Goal: Transaction & Acquisition: Purchase product/service

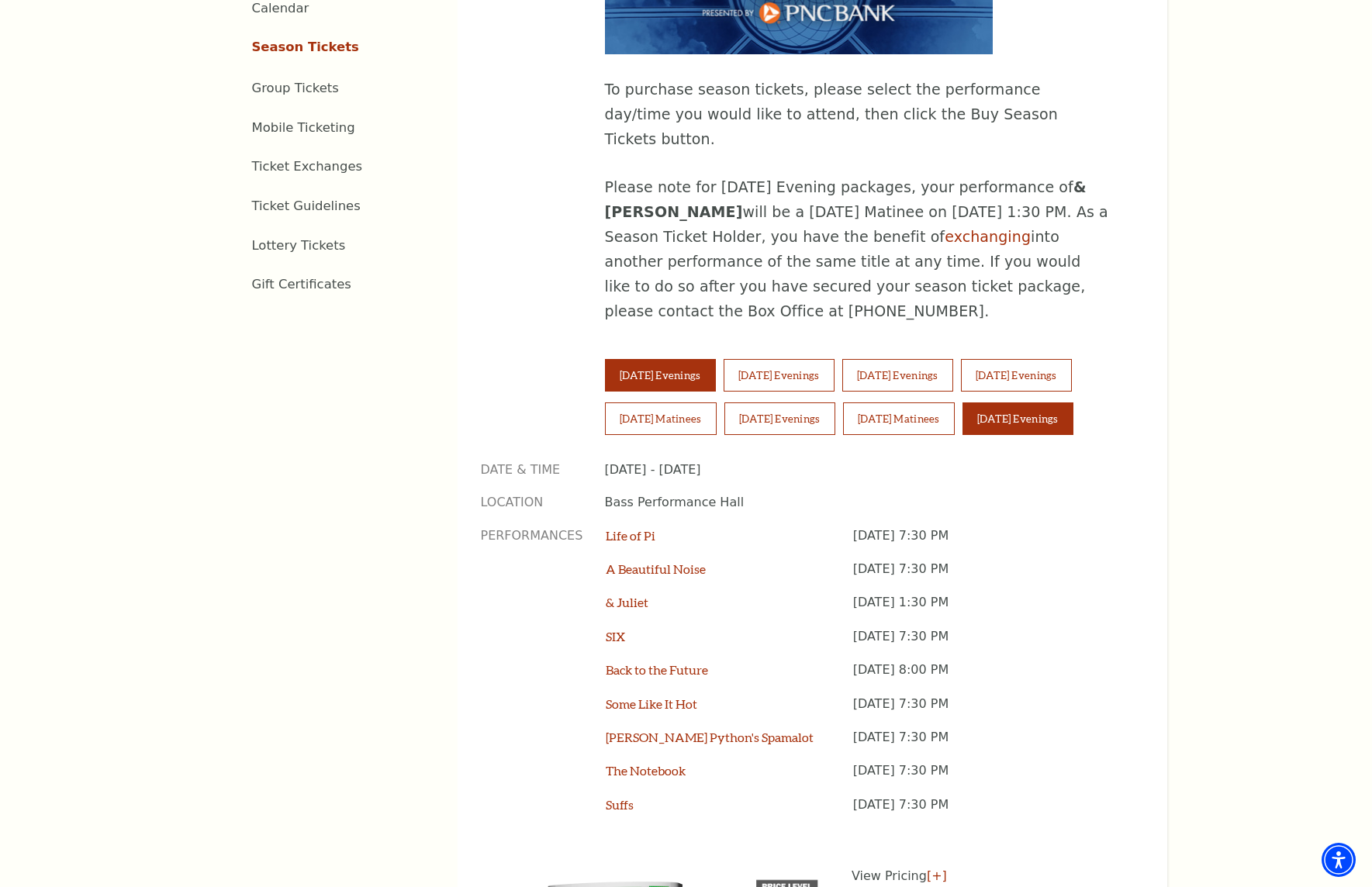
scroll to position [930, 0]
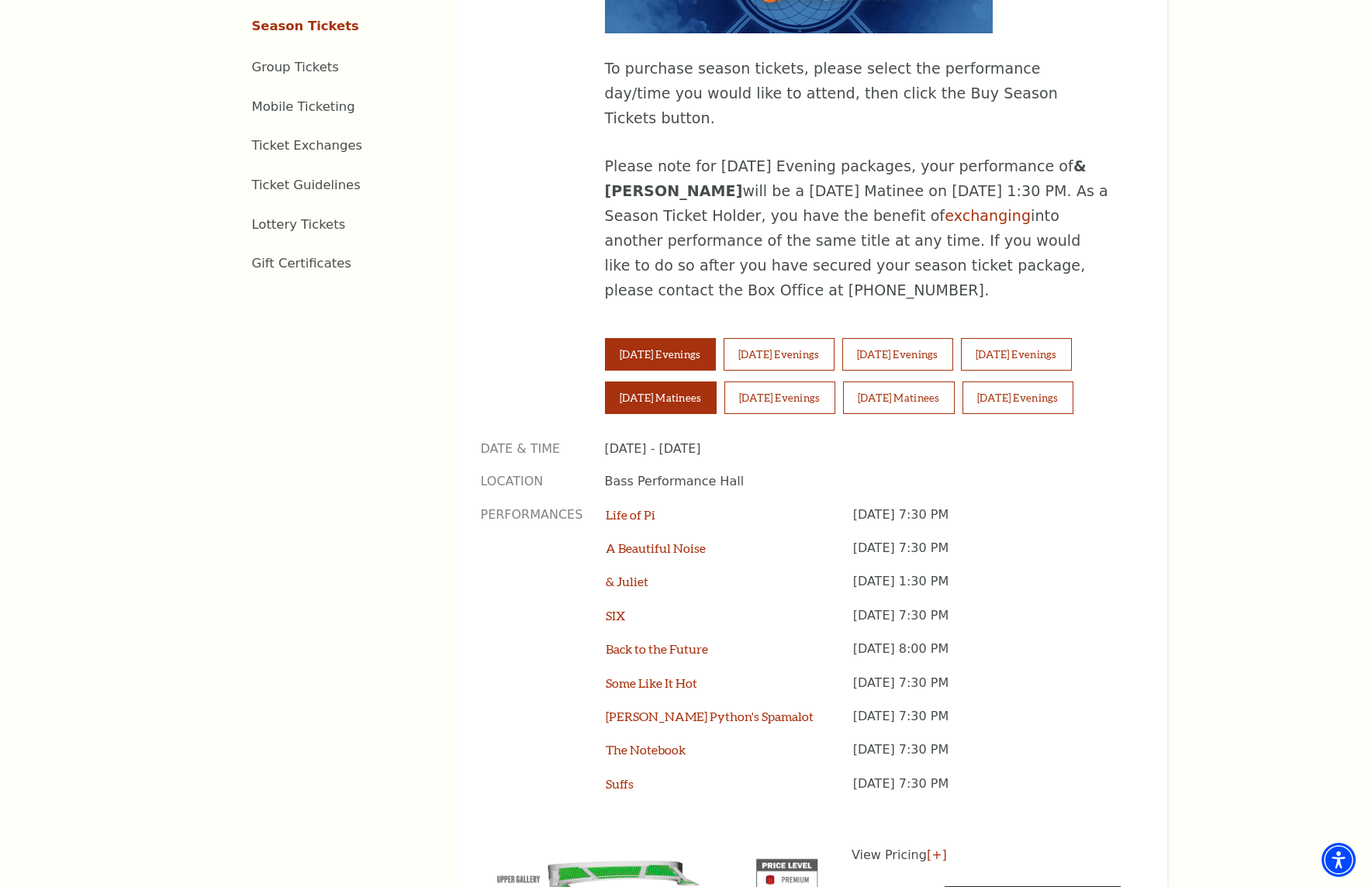
click at [654, 382] on button "Saturday Matinees" at bounding box center [660, 398] width 111 height 32
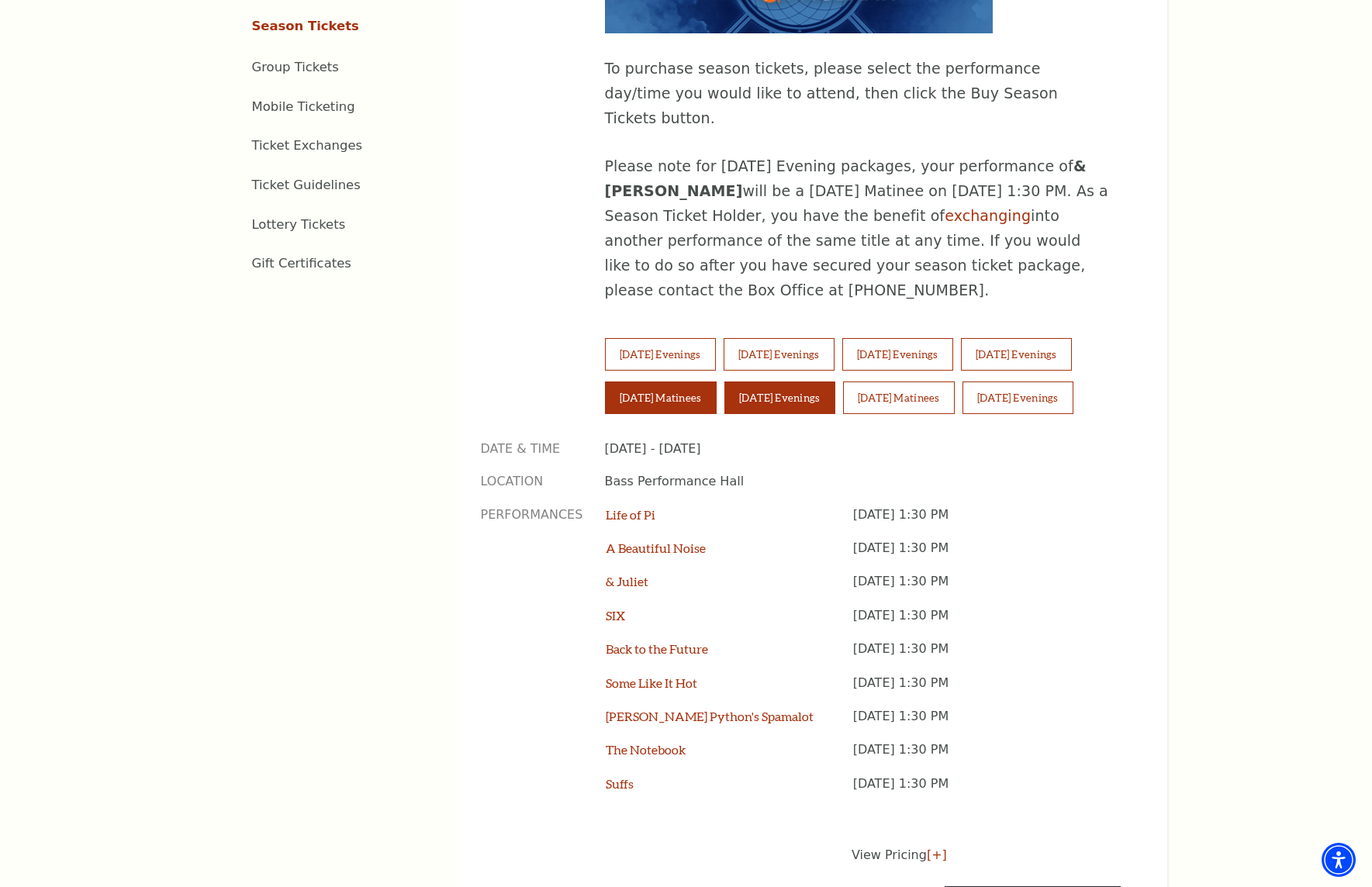
click at [794, 382] on button "Saturday Evenings" at bounding box center [780, 398] width 111 height 32
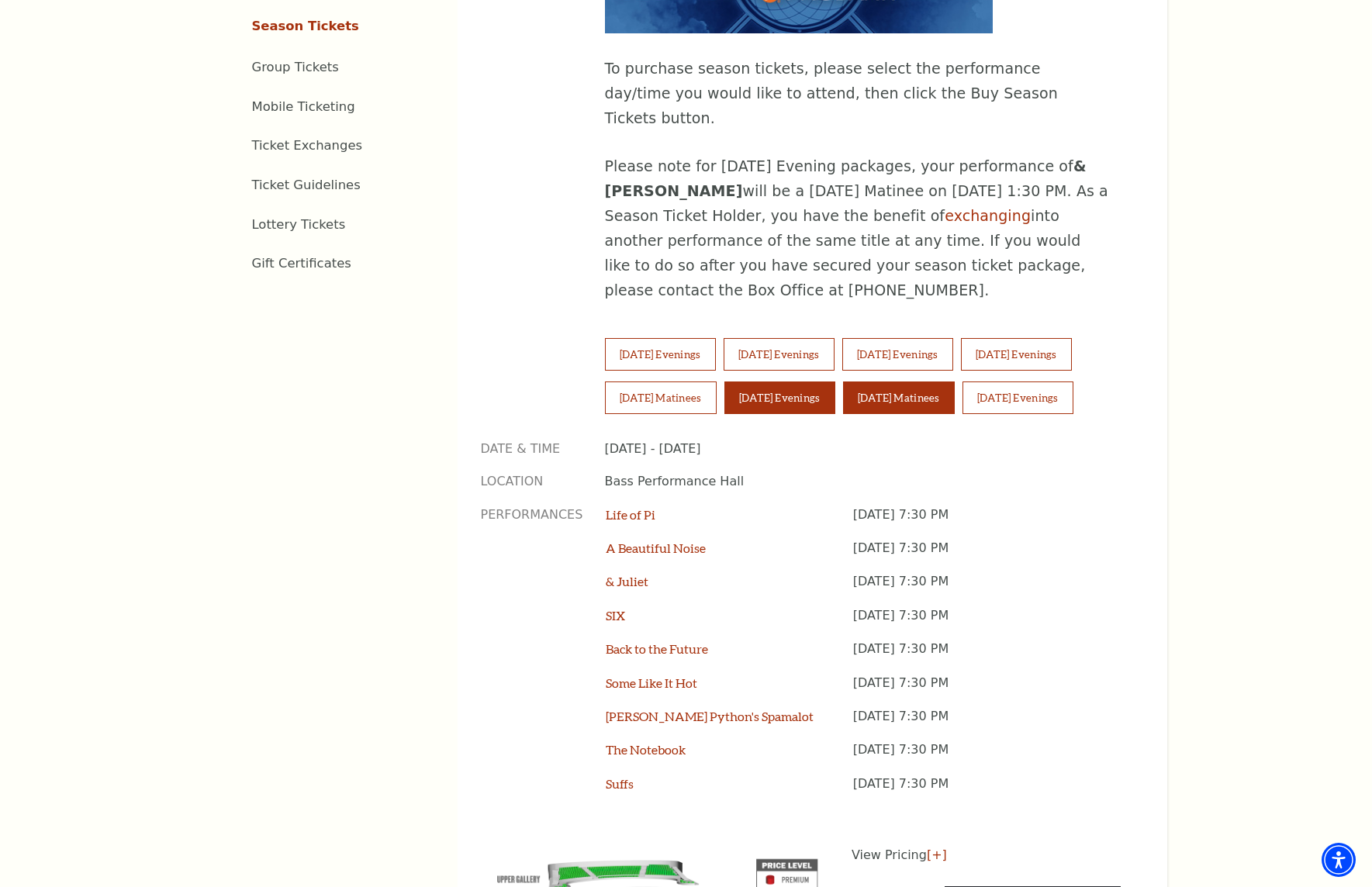
click at [926, 382] on button "Sunday Matinees" at bounding box center [898, 398] width 111 height 32
click at [1073, 382] on button "Sunday Evenings" at bounding box center [1018, 398] width 111 height 32
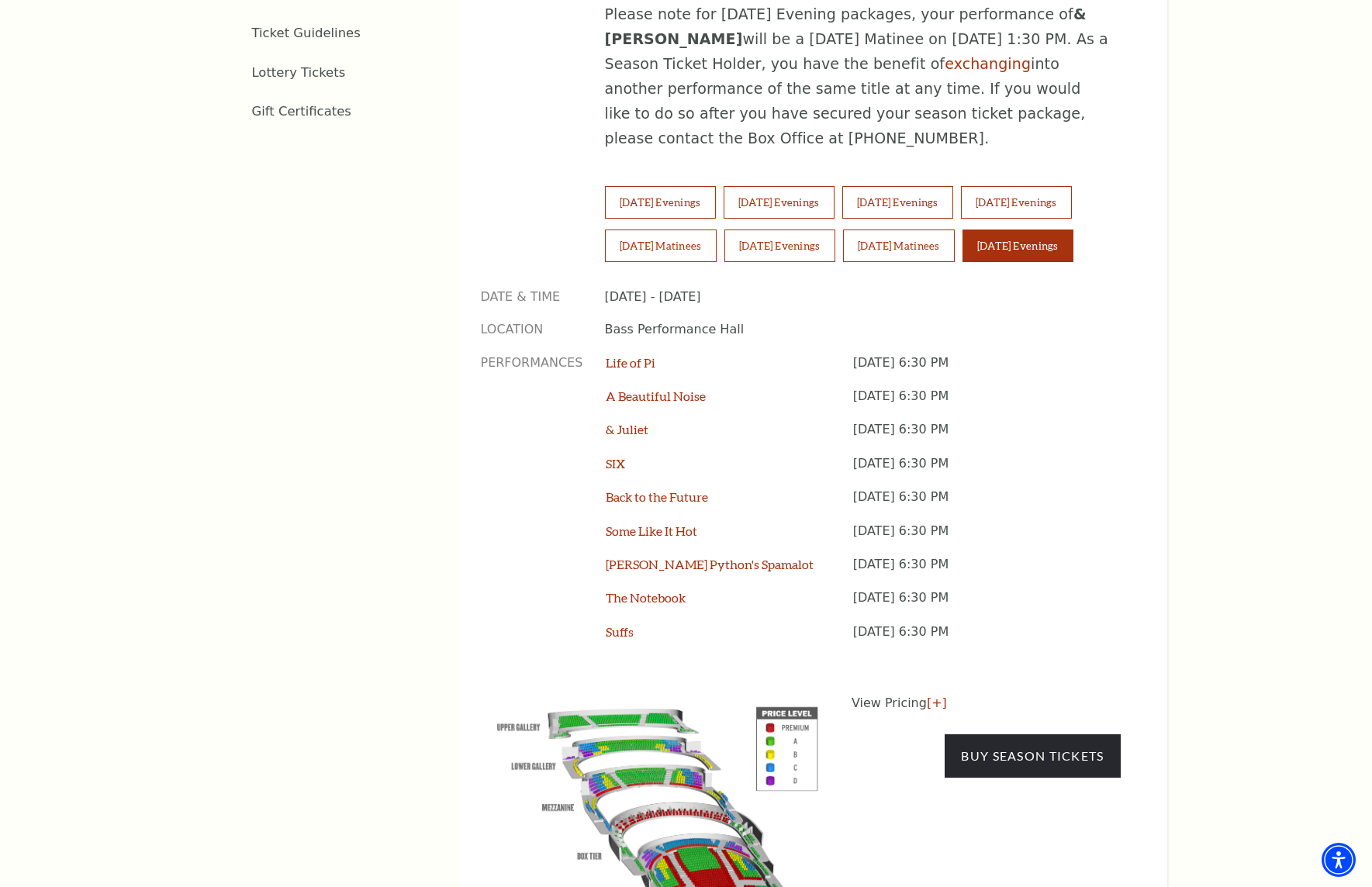
scroll to position [1086, 0]
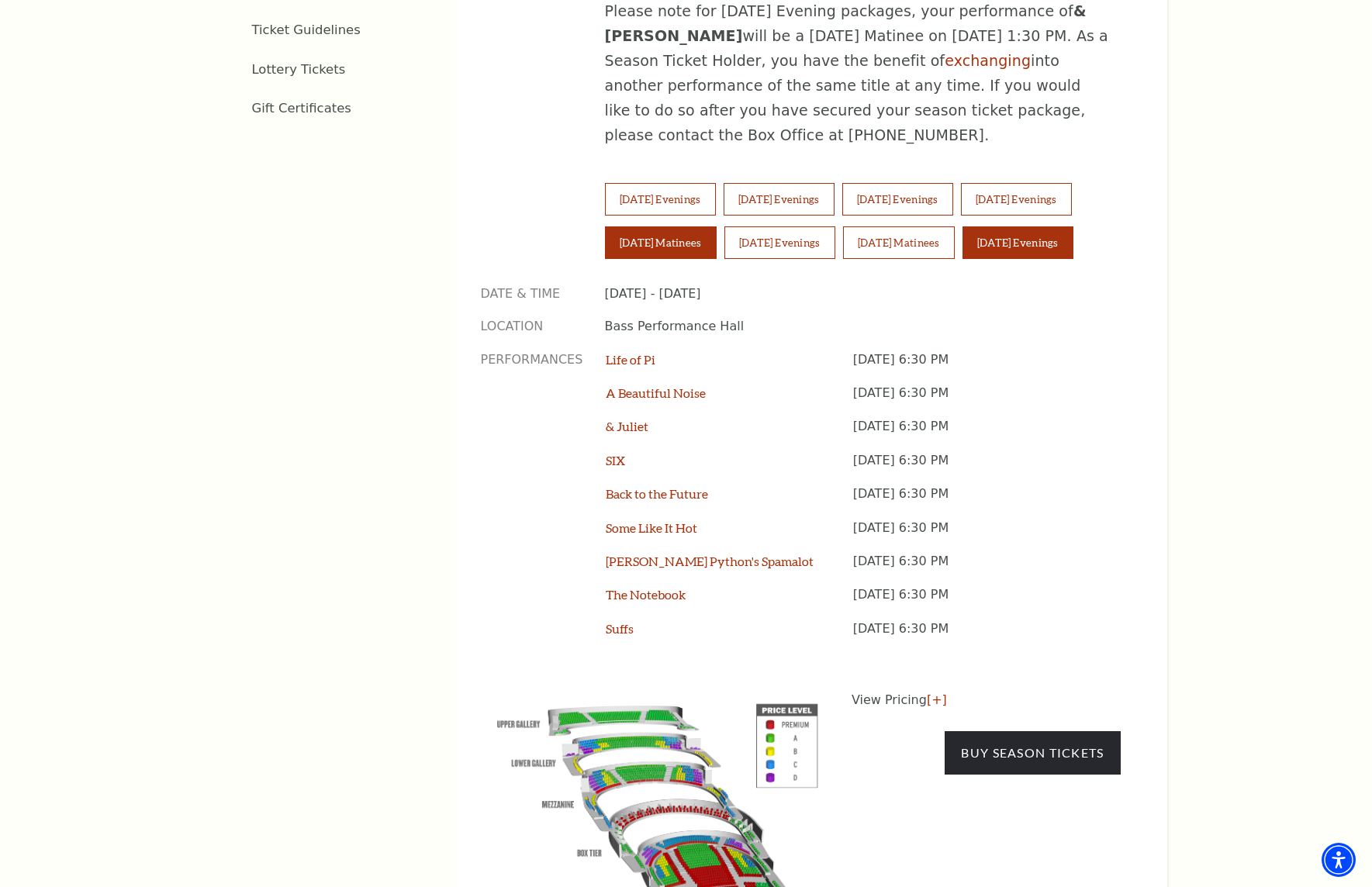
click at [633, 226] on button "Saturday Matinees" at bounding box center [660, 242] width 111 height 32
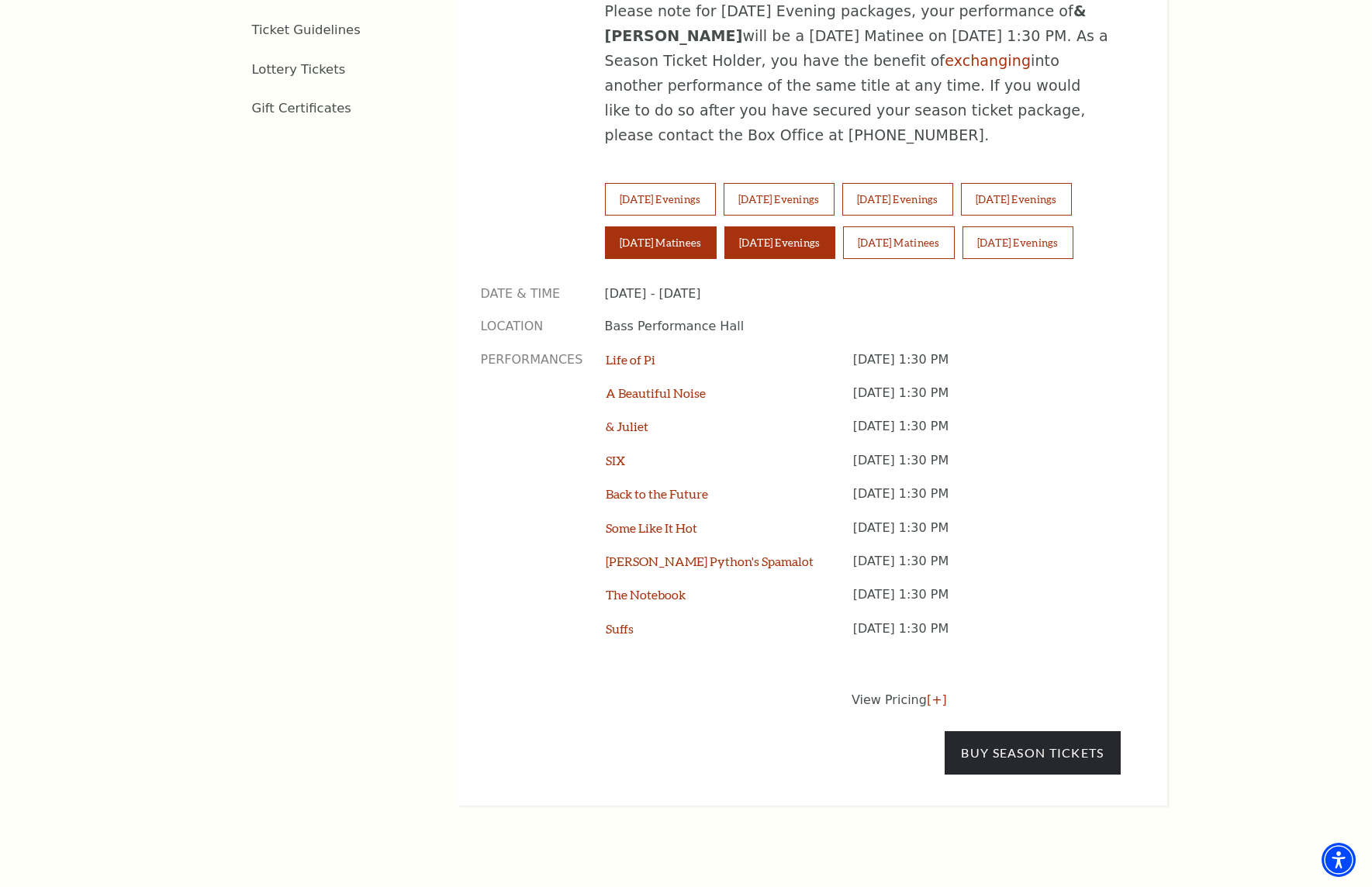
click at [771, 226] on button "Saturday Evenings" at bounding box center [780, 242] width 111 height 32
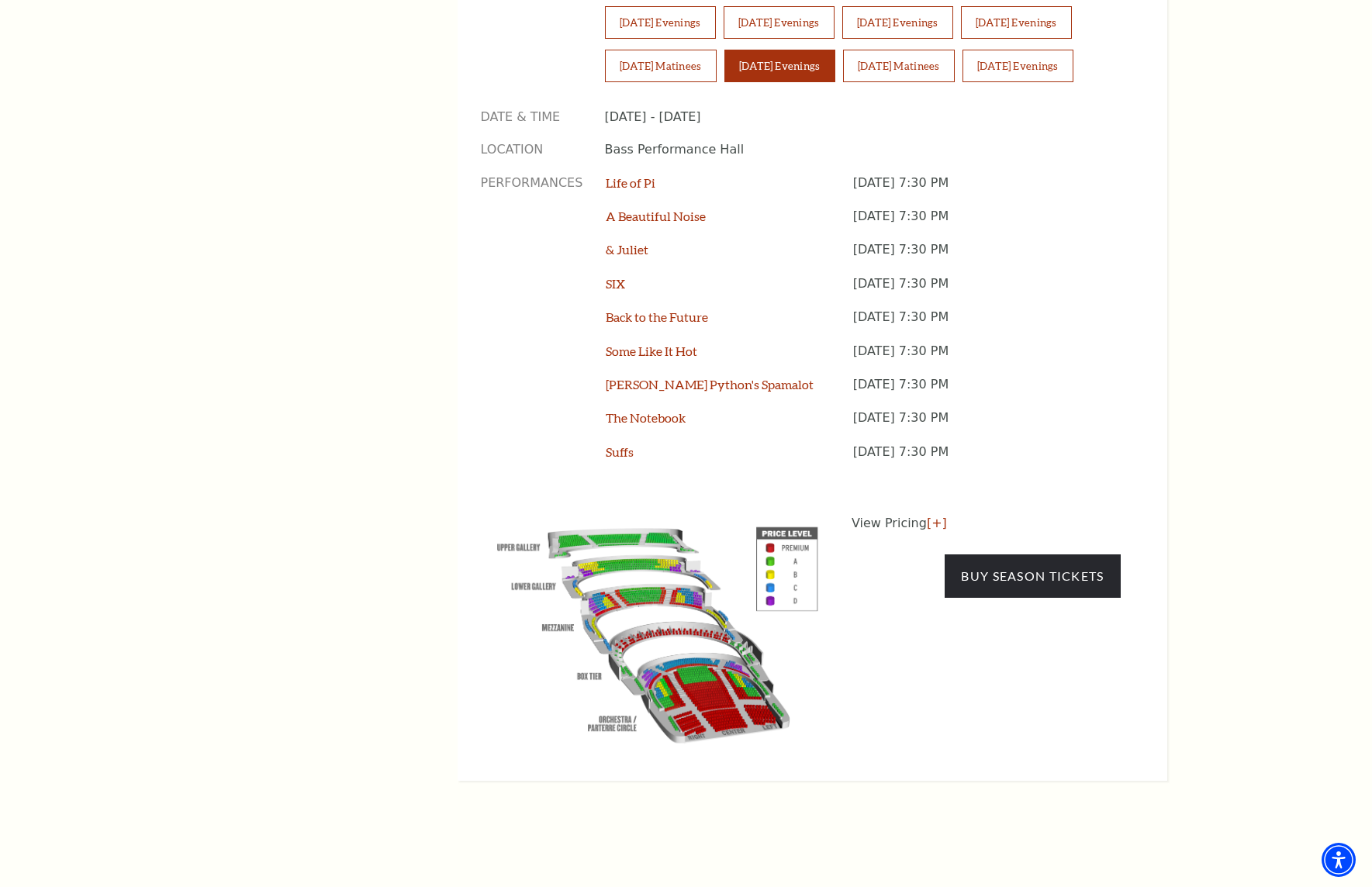
scroll to position [1318, 0]
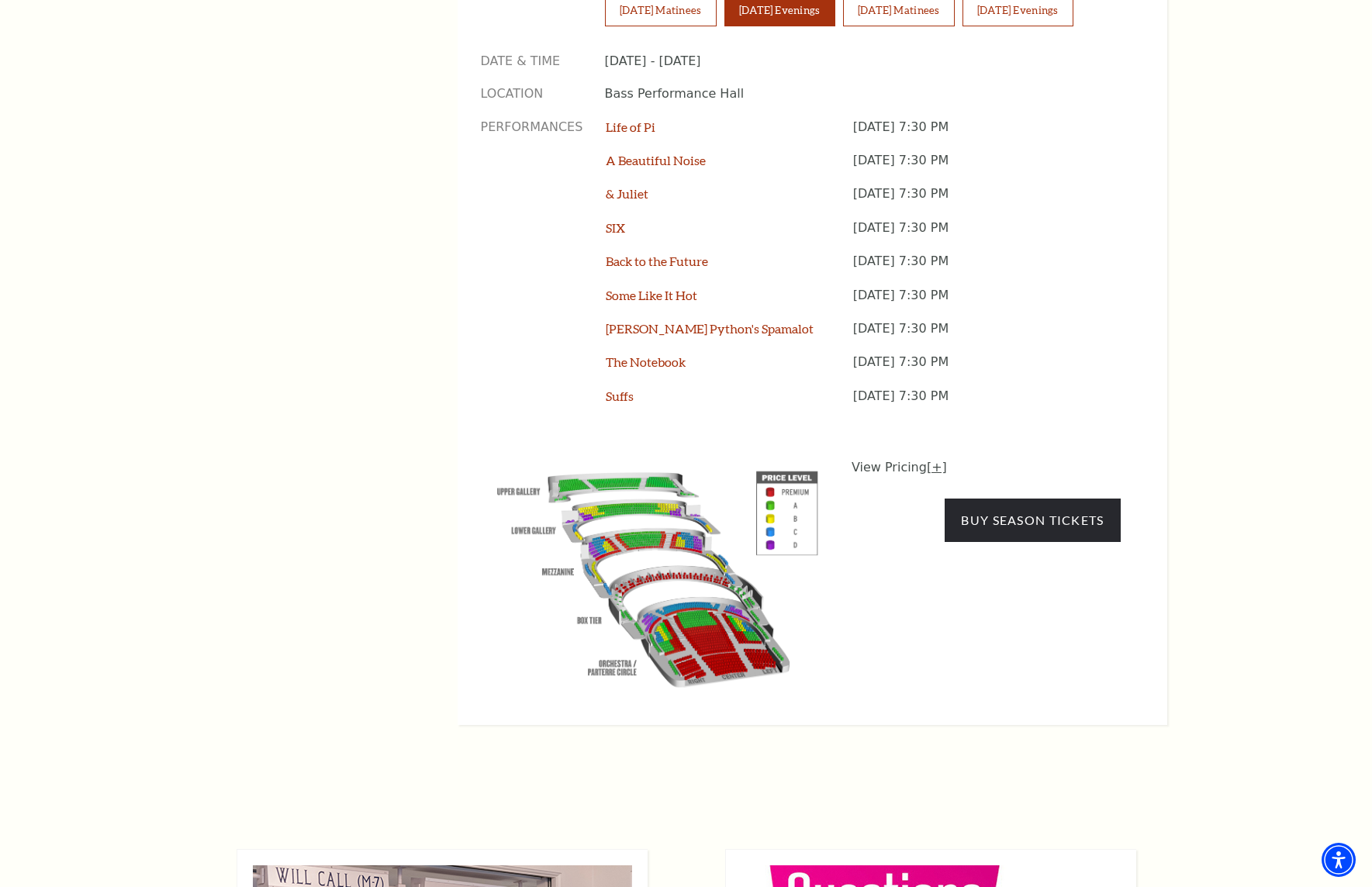
click at [931, 460] on link "[+]" at bounding box center [937, 467] width 20 height 14
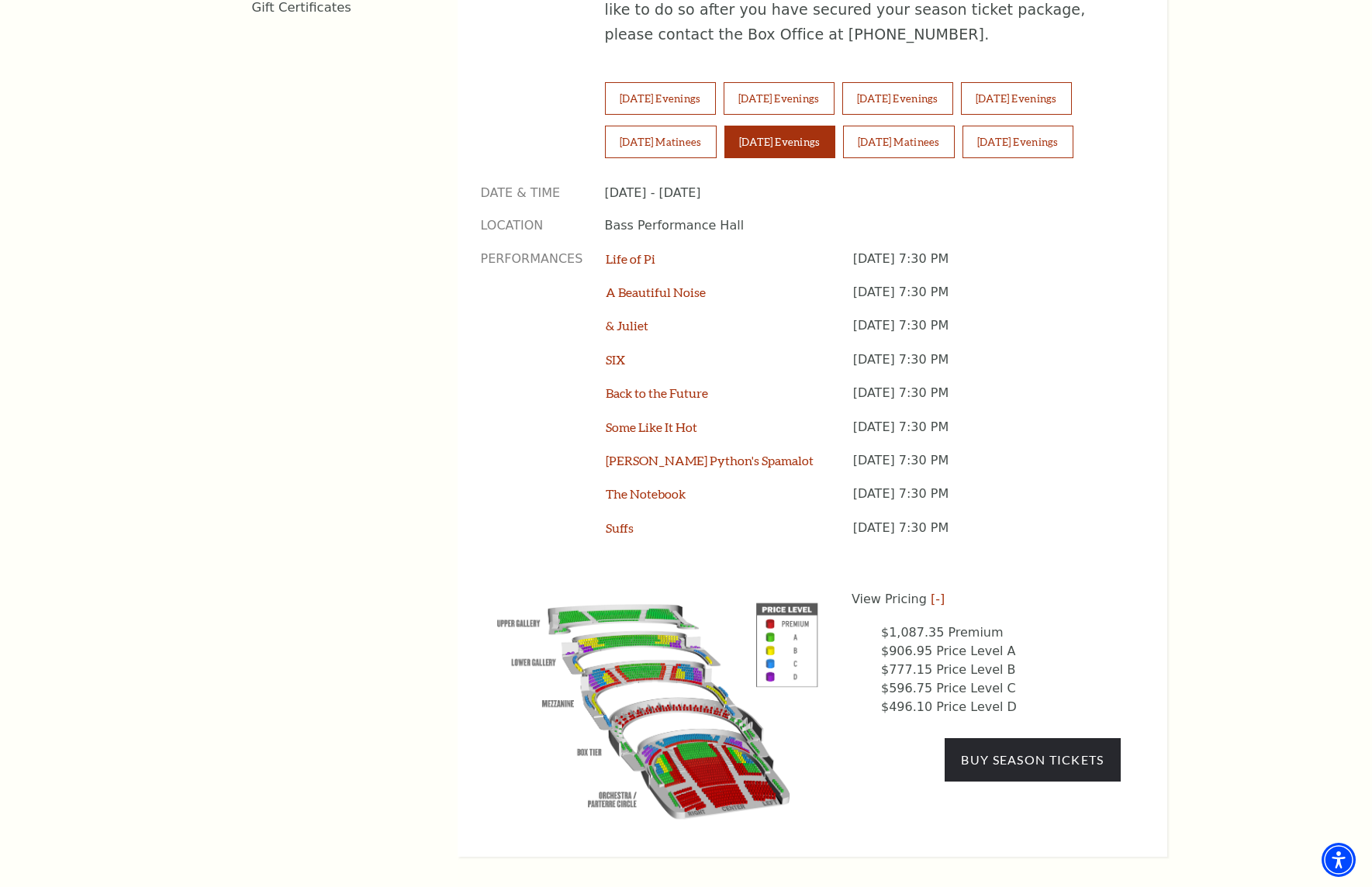
scroll to position [1163, 0]
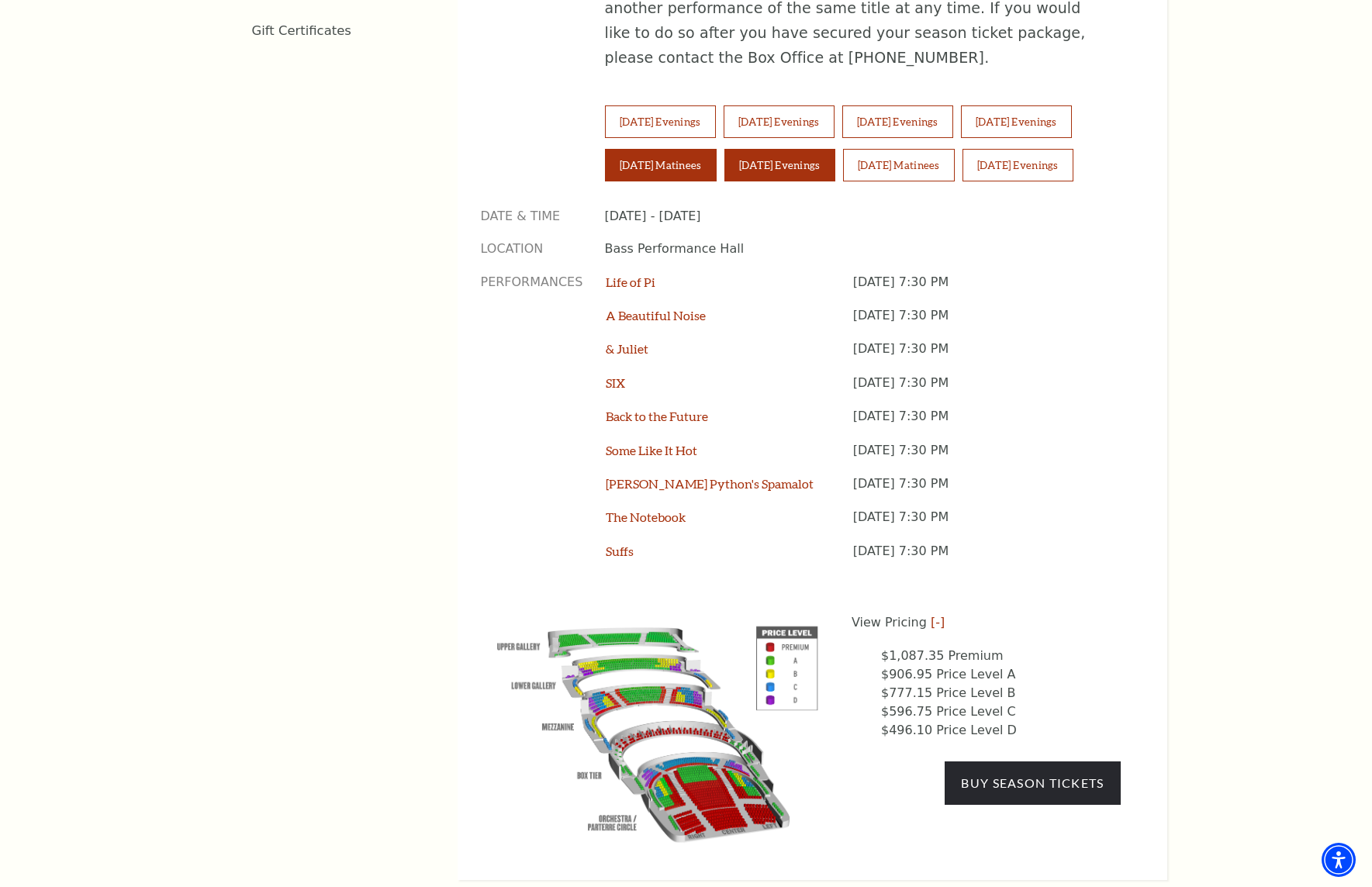
click at [668, 149] on button "Saturday Matinees" at bounding box center [660, 165] width 111 height 32
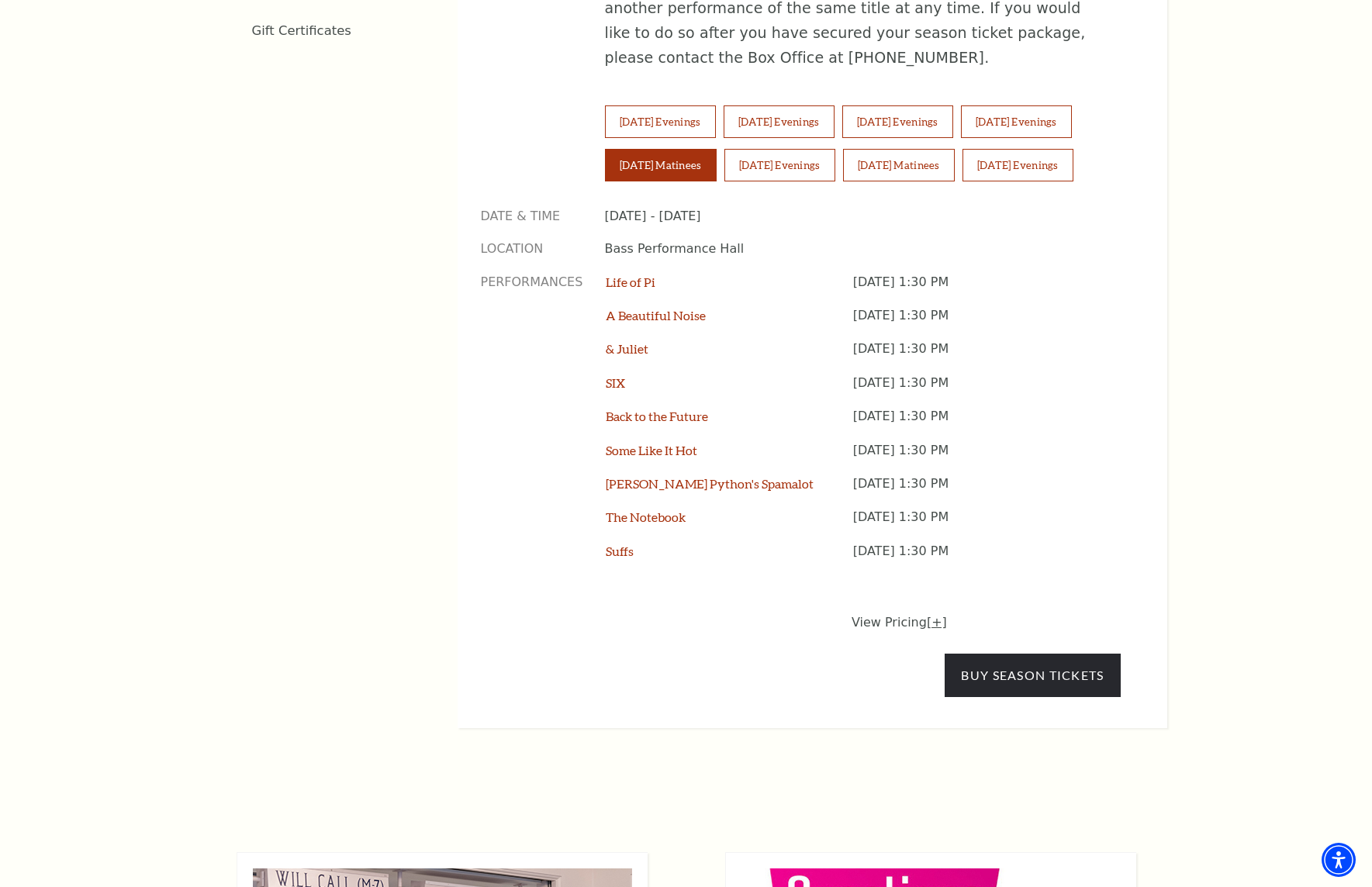
click at [930, 615] on link "[+]" at bounding box center [937, 622] width 20 height 14
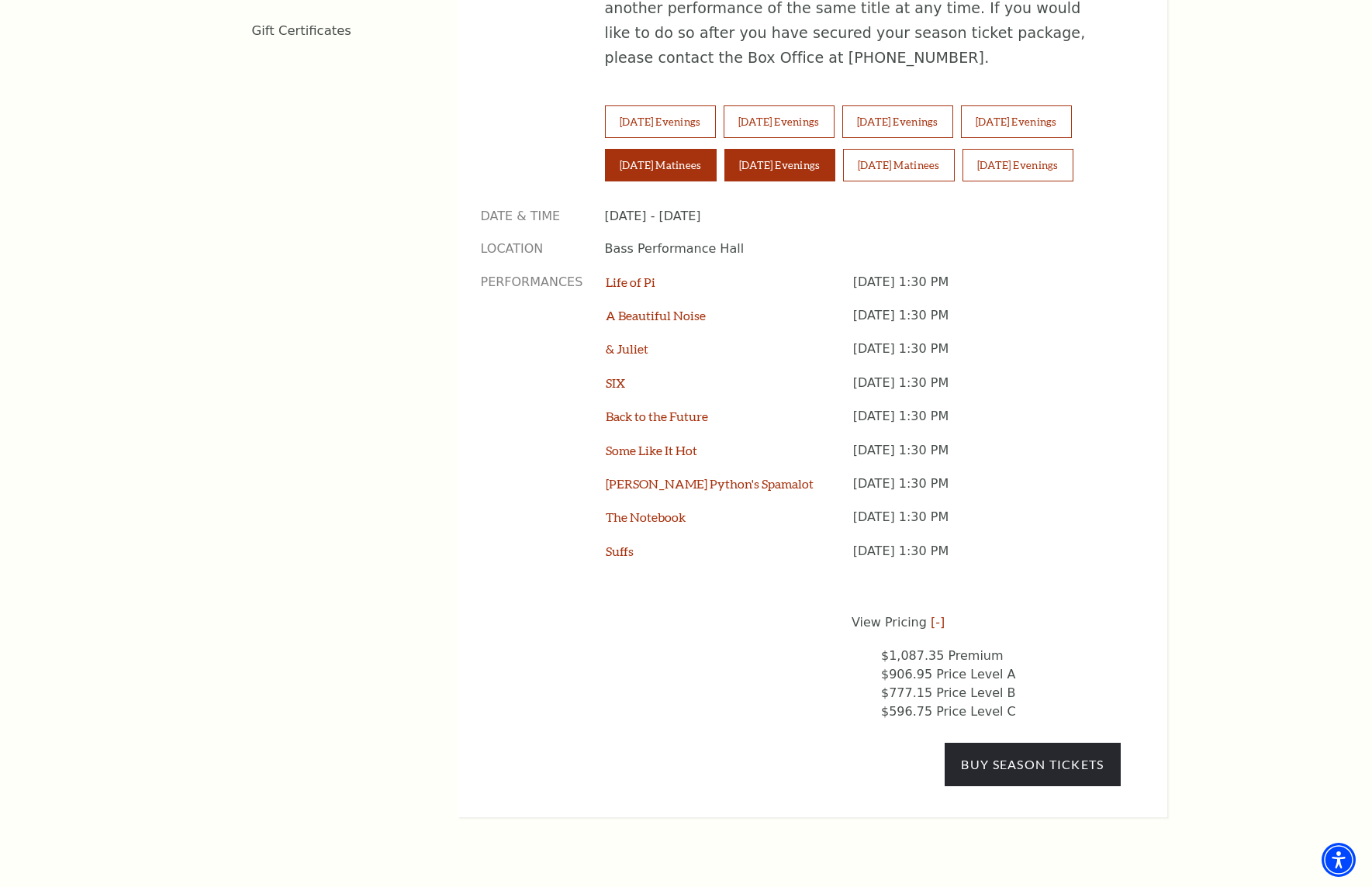
click at [786, 149] on button "Saturday Evenings" at bounding box center [780, 165] width 111 height 32
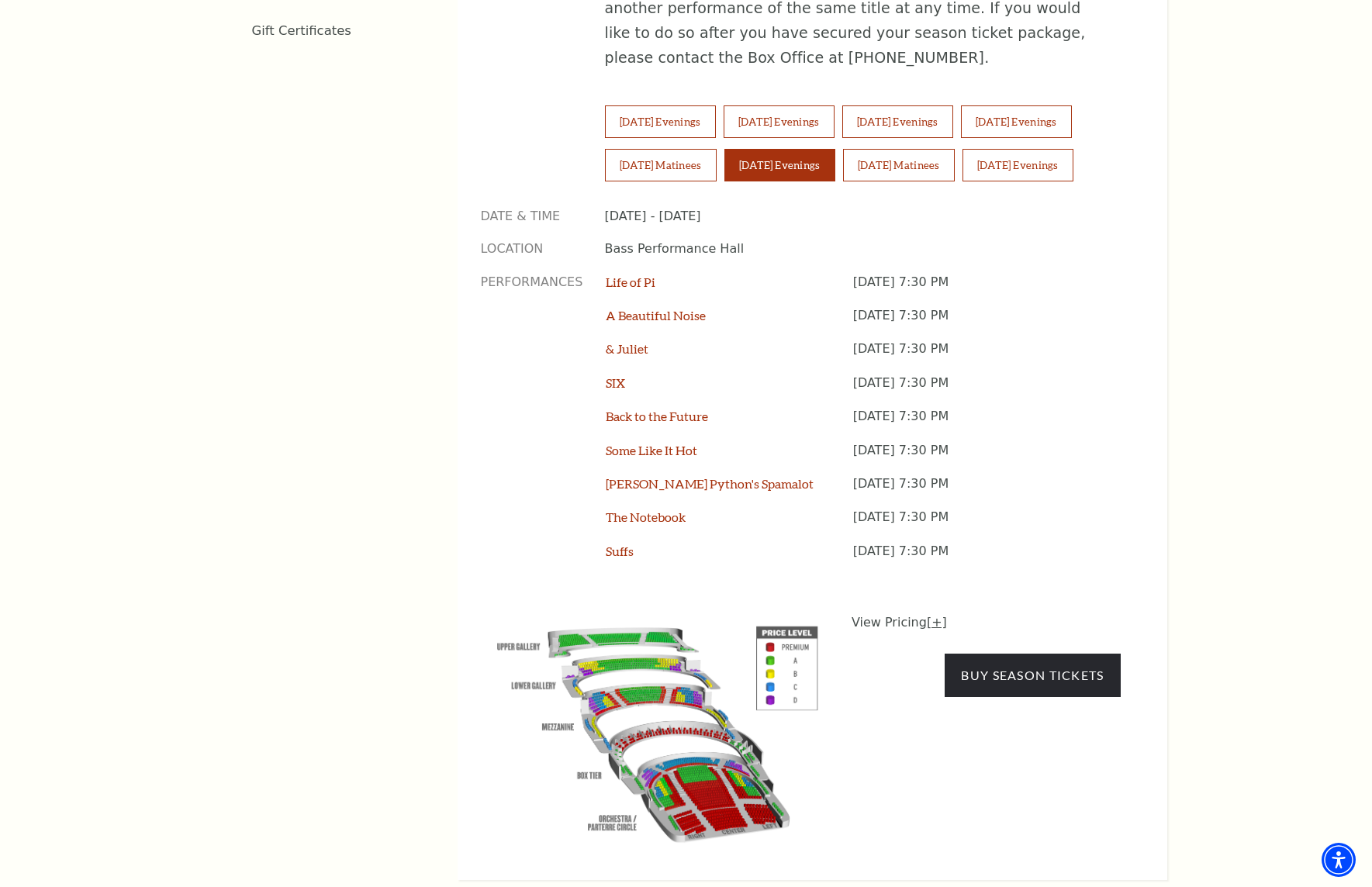
click at [930, 615] on link "[+]" at bounding box center [937, 622] width 20 height 14
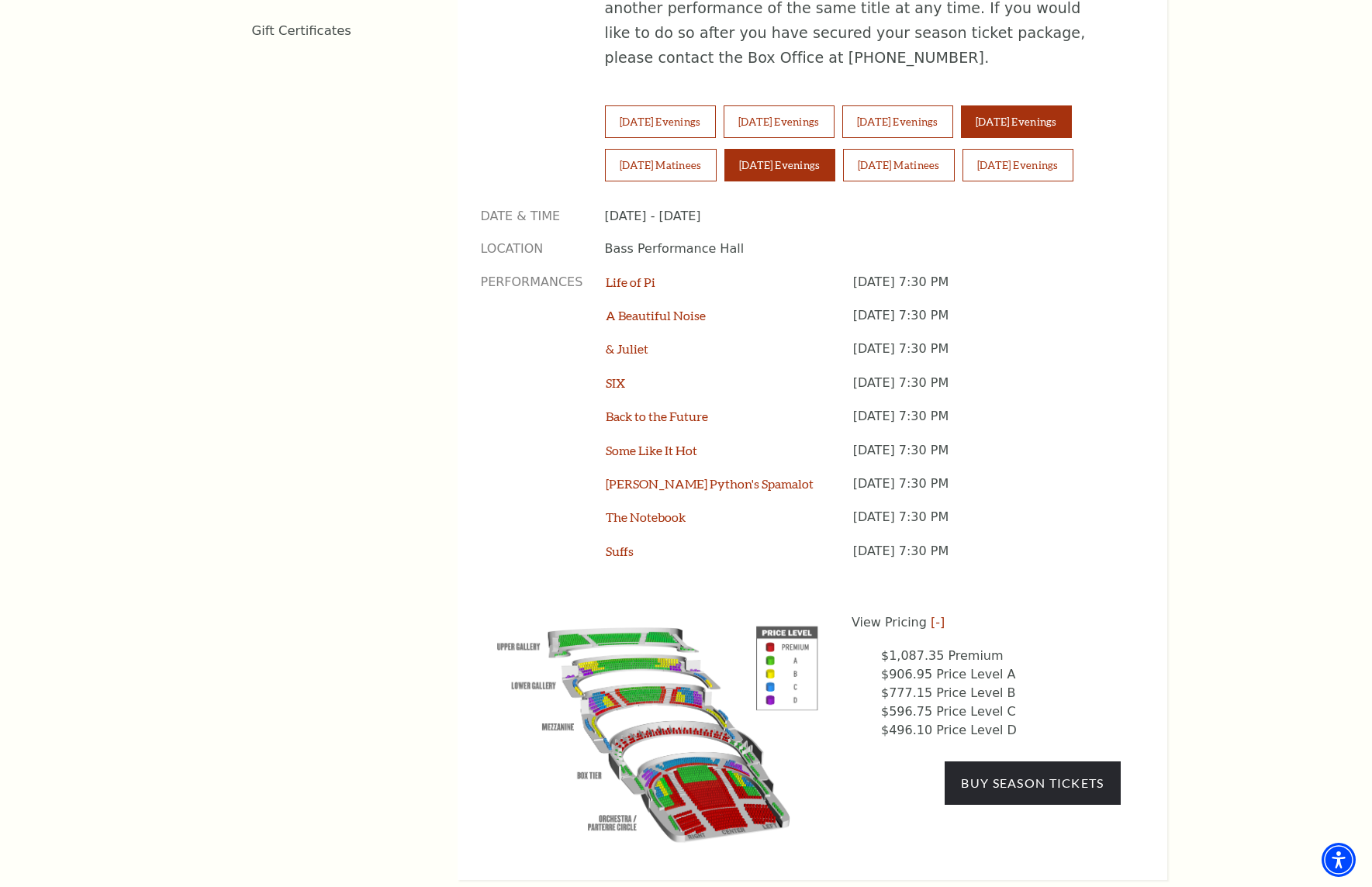
click at [1036, 105] on button "Friday Evenings" at bounding box center [1016, 122] width 111 height 32
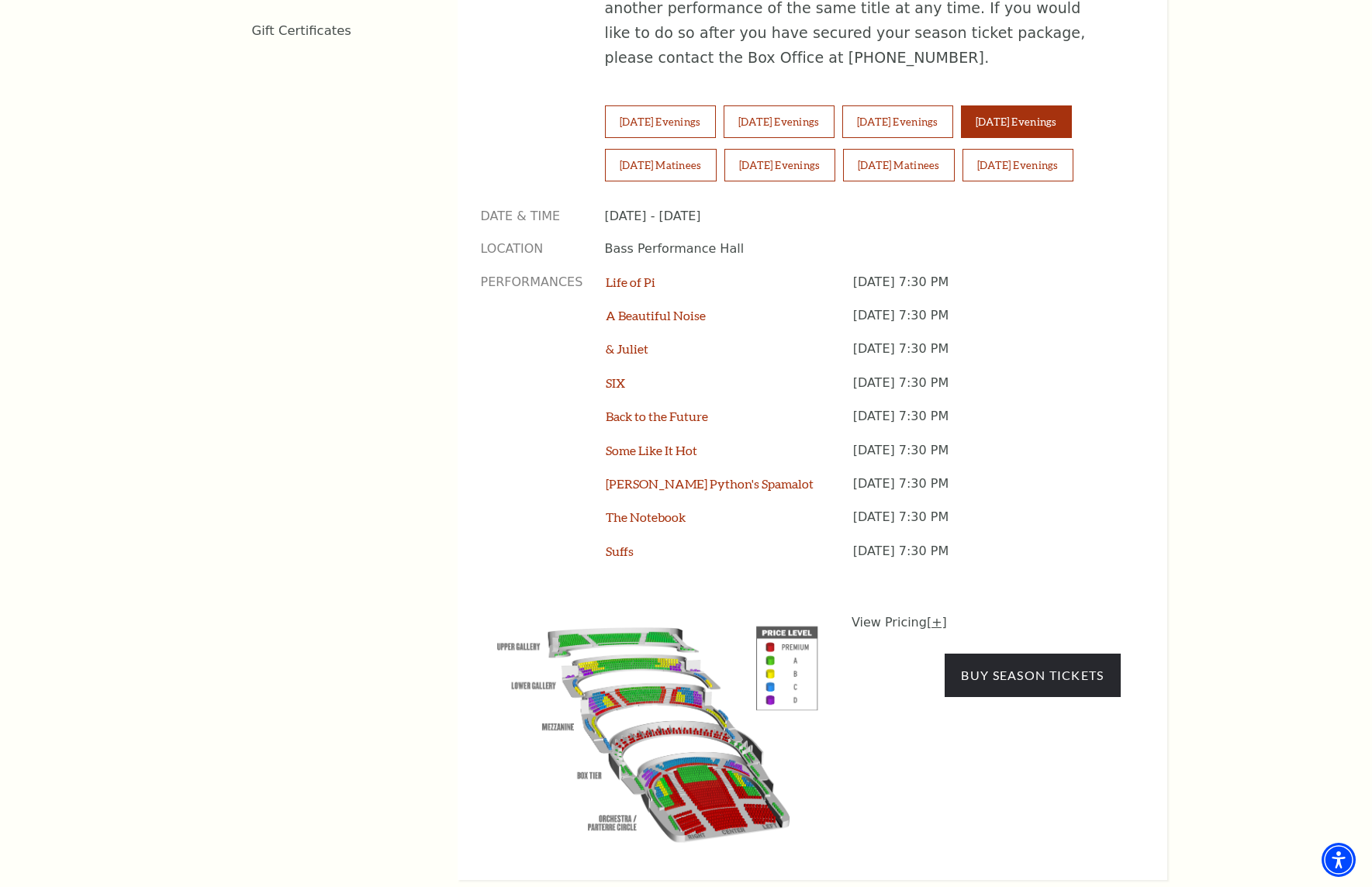
click at [927, 615] on link "[+]" at bounding box center [937, 622] width 20 height 14
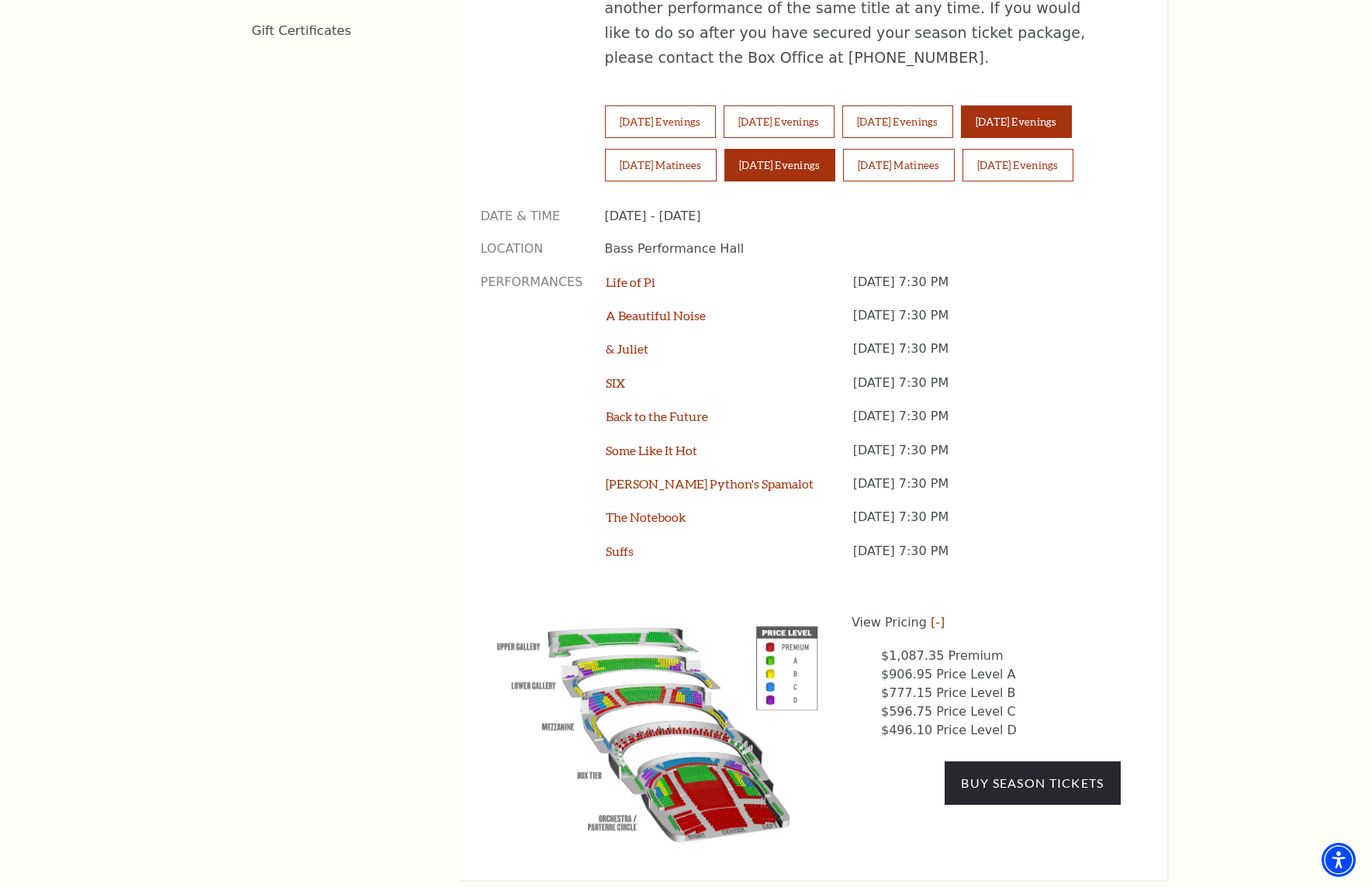
click at [809, 149] on button "Saturday Evenings" at bounding box center [780, 165] width 111 height 32
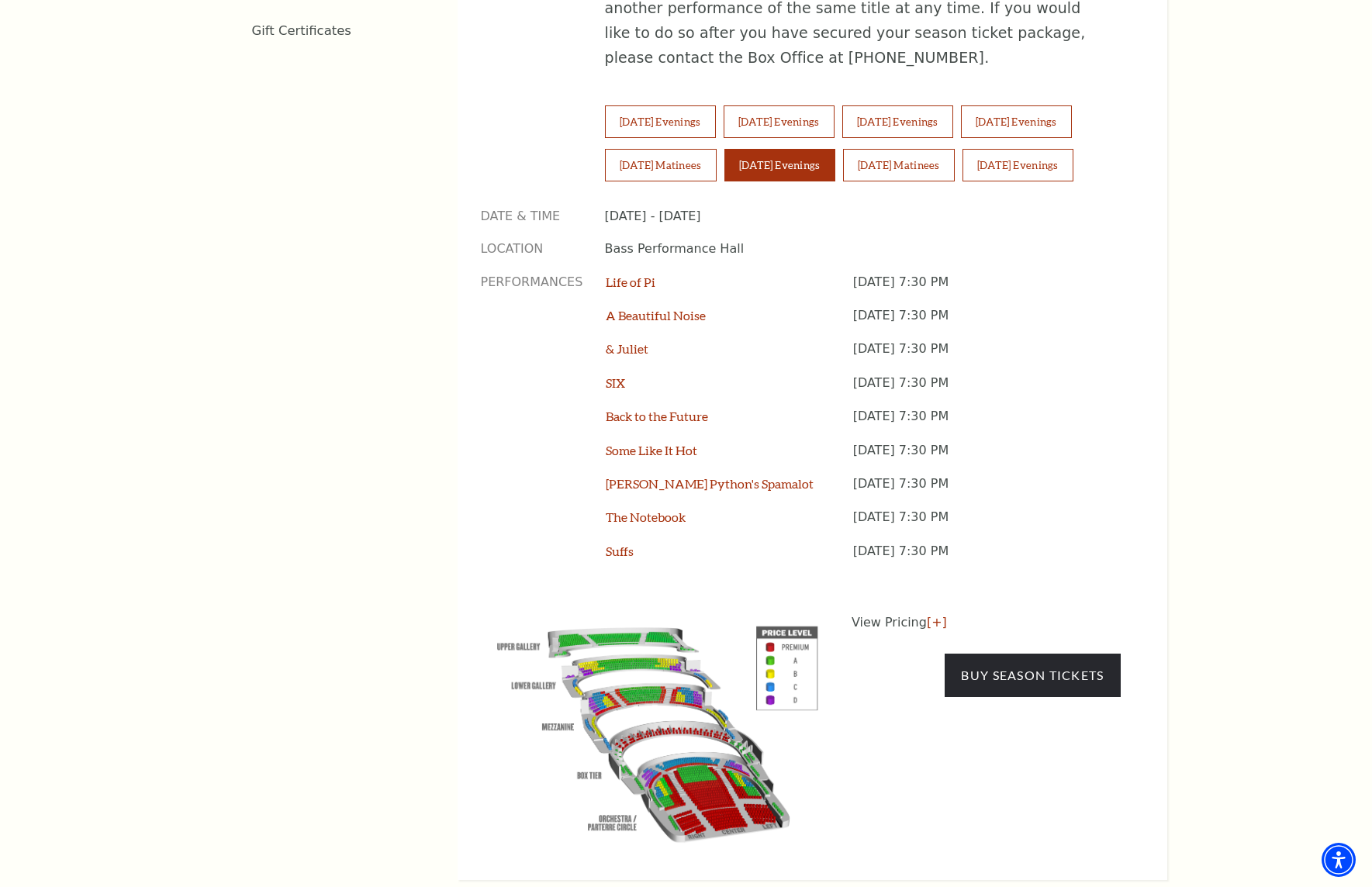
click at [938, 613] on p "View Pricing [+]" at bounding box center [986, 623] width 269 height 19
click at [931, 615] on link "[+]" at bounding box center [937, 622] width 20 height 14
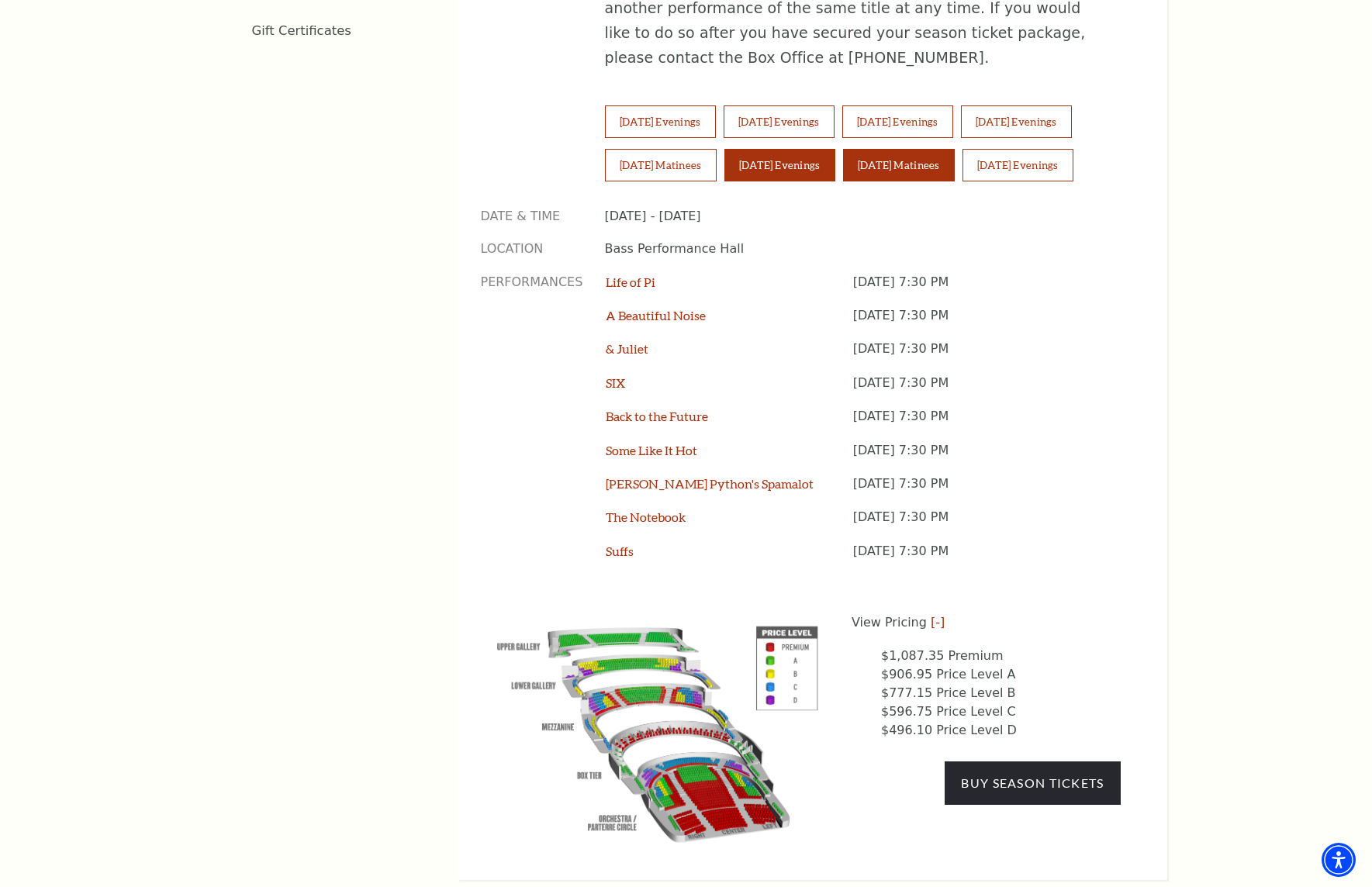
click at [925, 149] on button "Sunday Matinees" at bounding box center [898, 165] width 111 height 32
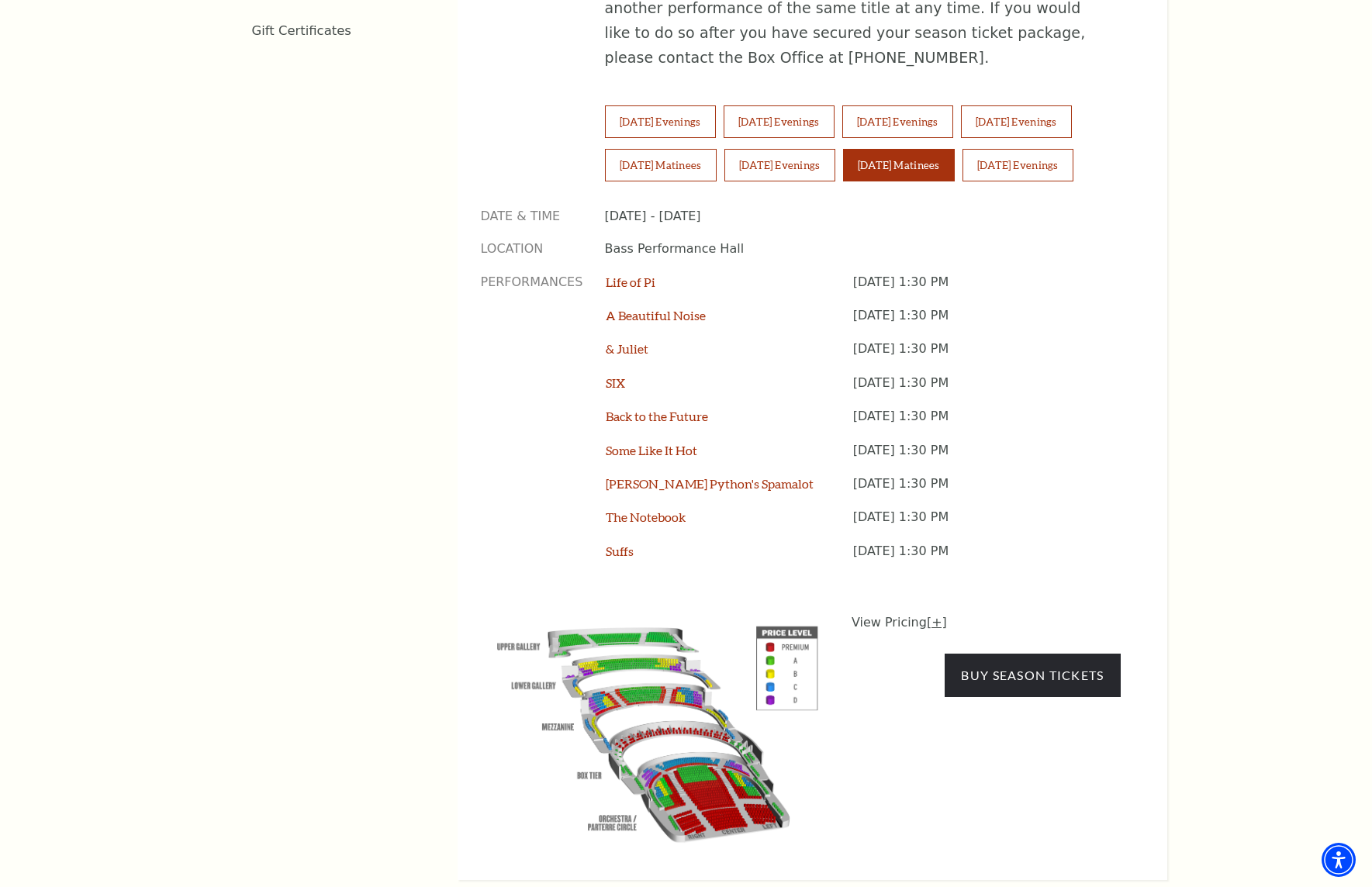
click at [935, 615] on link "[+]" at bounding box center [937, 622] width 20 height 14
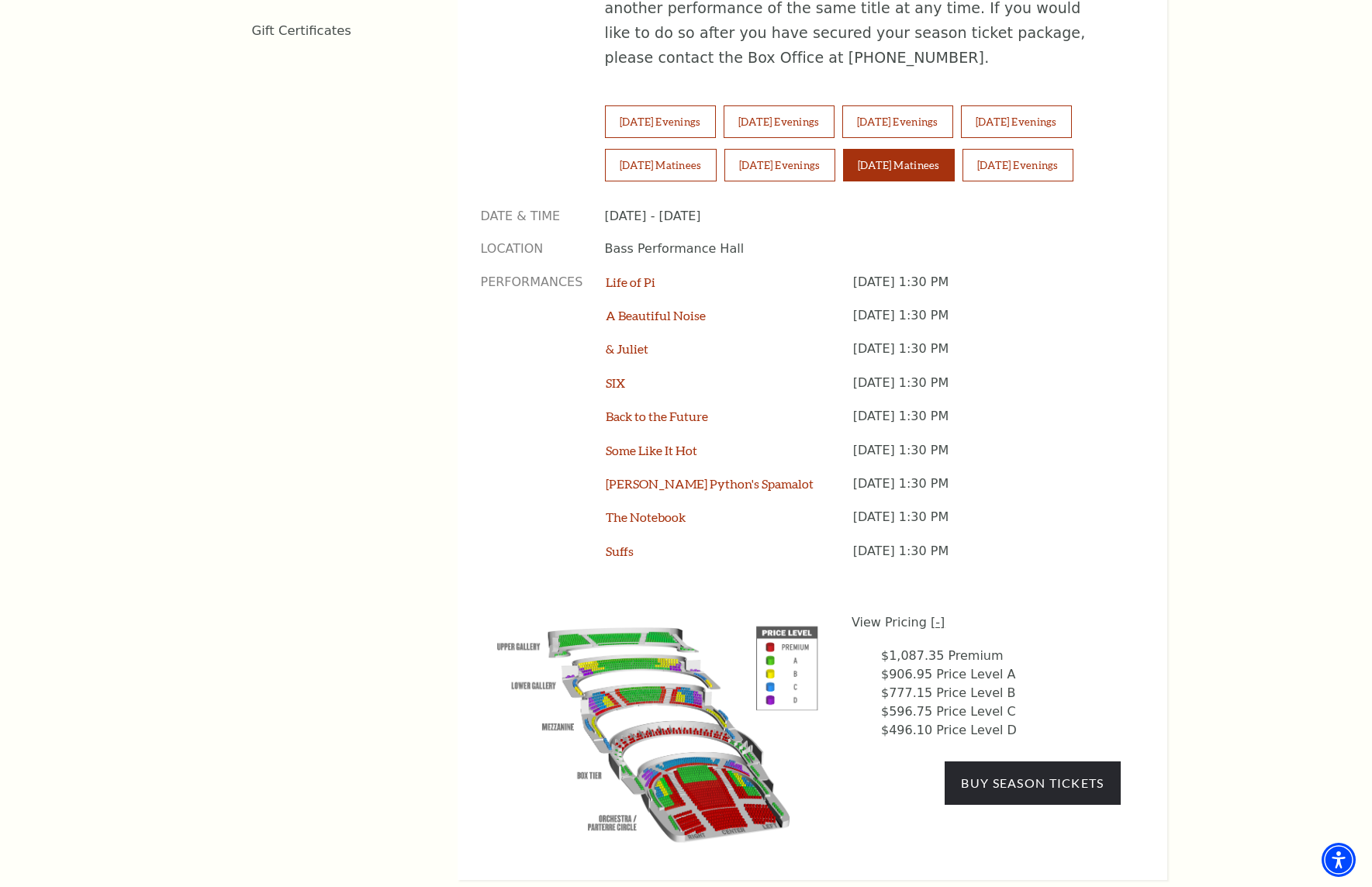
click at [931, 615] on link "[-]" at bounding box center [937, 622] width 14 height 14
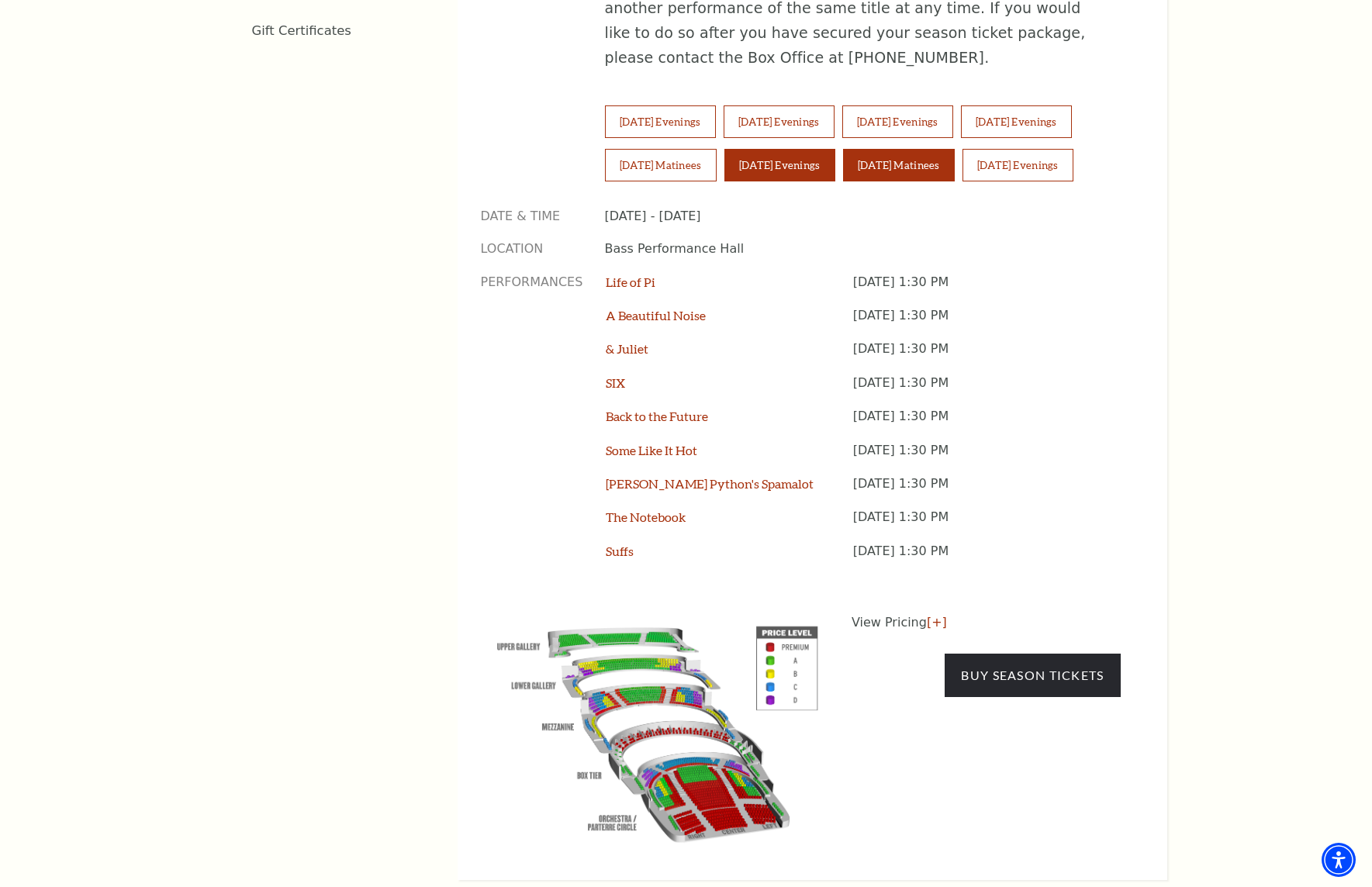
click at [824, 149] on button "[DATE] Evenings" at bounding box center [780, 165] width 111 height 32
click at [932, 615] on link "[+]" at bounding box center [937, 622] width 20 height 14
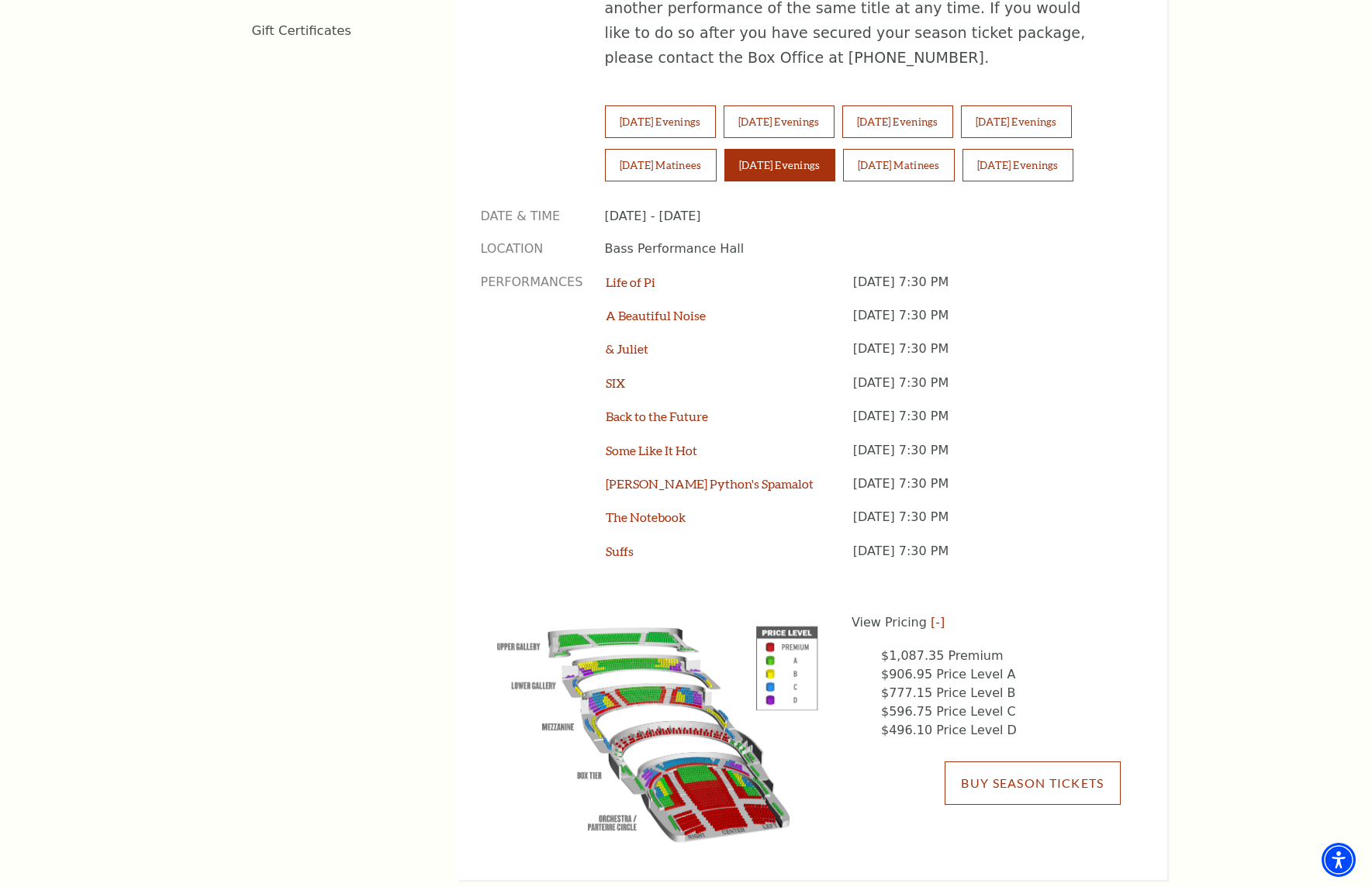
click at [974, 762] on link "Buy Season Tickets" at bounding box center [1033, 783] width 175 height 43
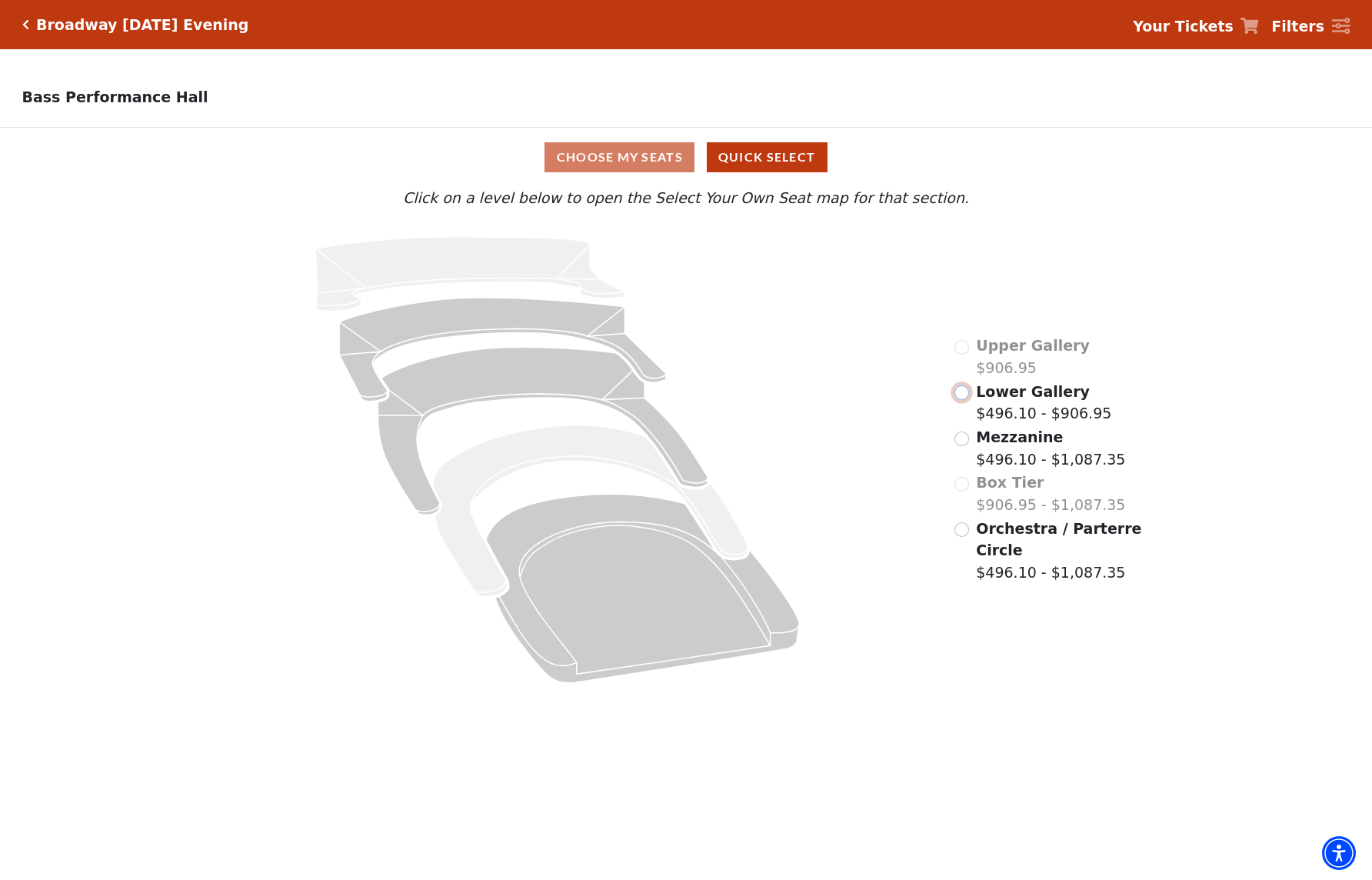
click at [959, 400] on input "Lower Gallery$496.10 - $906.95\a" at bounding box center [961, 392] width 14 height 14
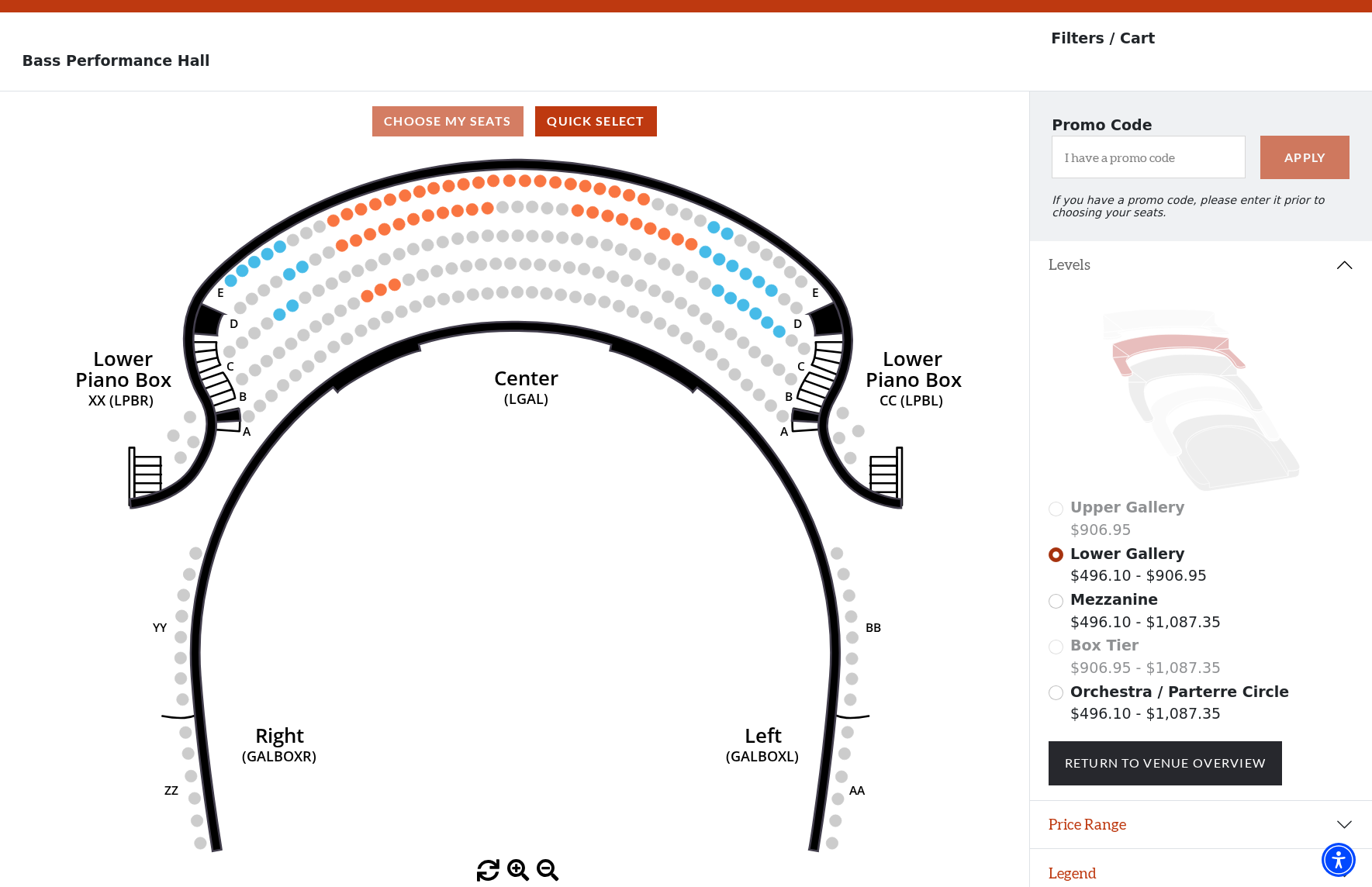
scroll to position [58, 0]
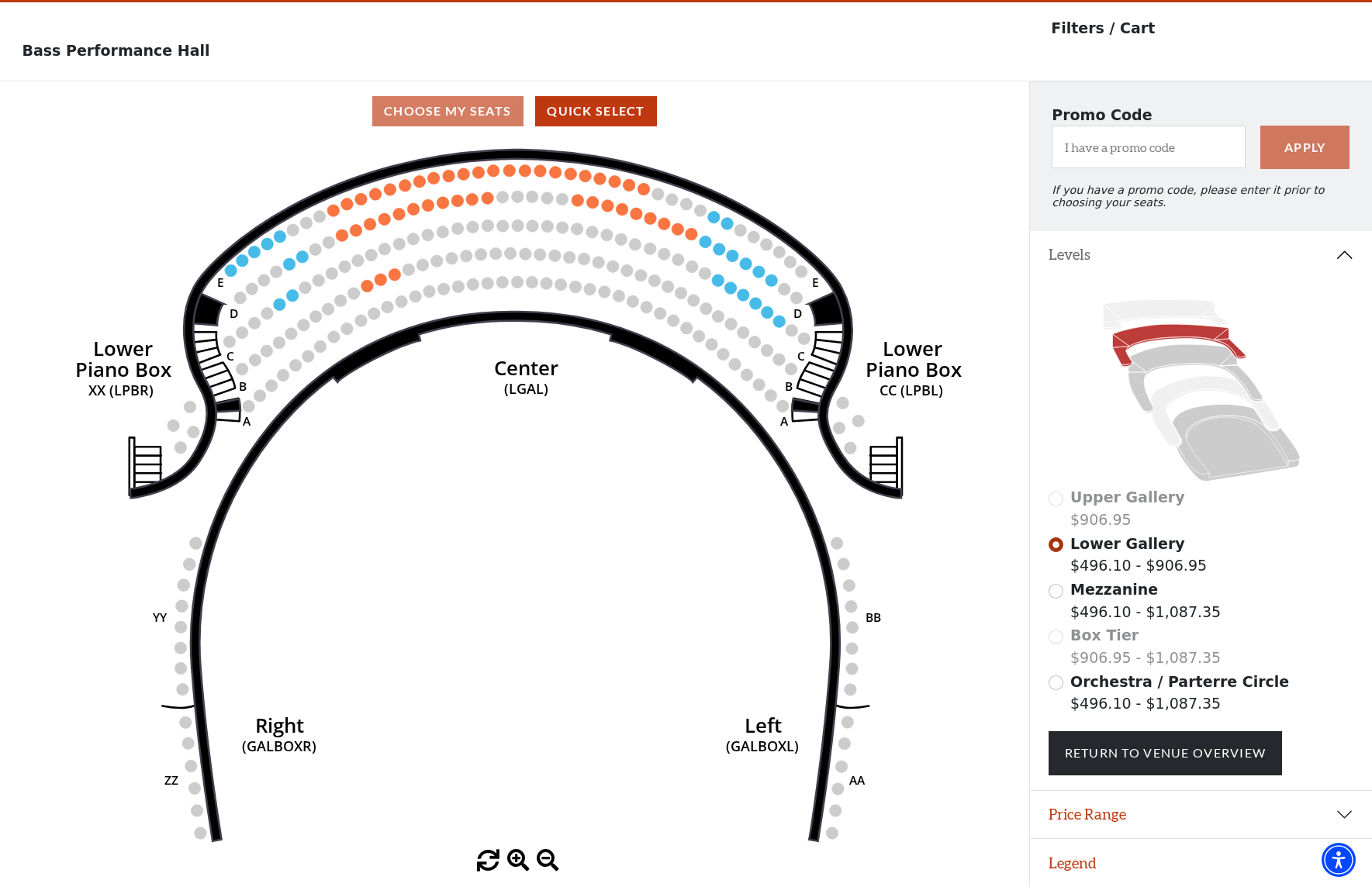
click at [1335, 251] on button "Levels" at bounding box center [1201, 255] width 342 height 48
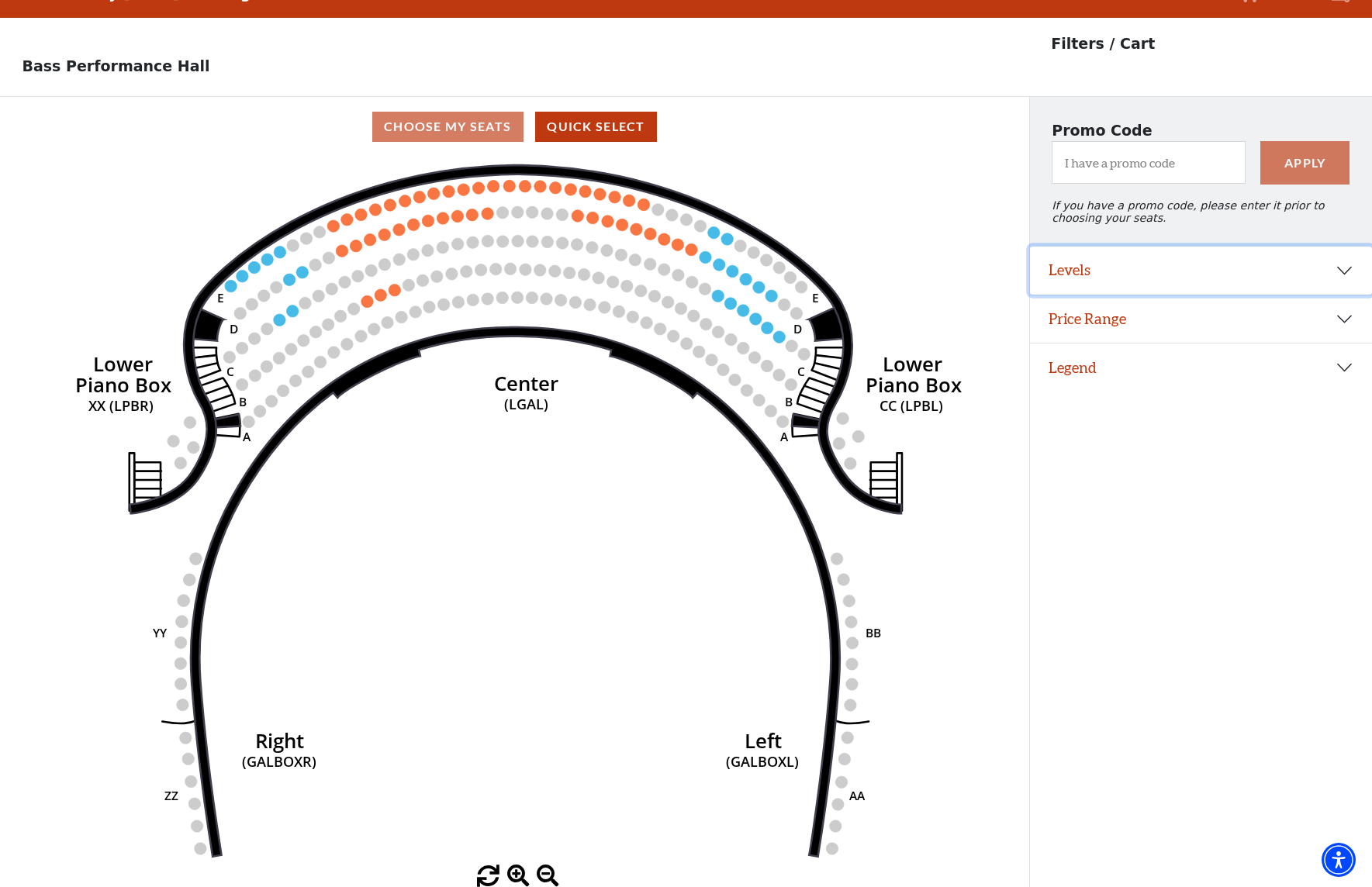
scroll to position [38, 0]
click at [1340, 282] on button "Levels" at bounding box center [1201, 270] width 342 height 48
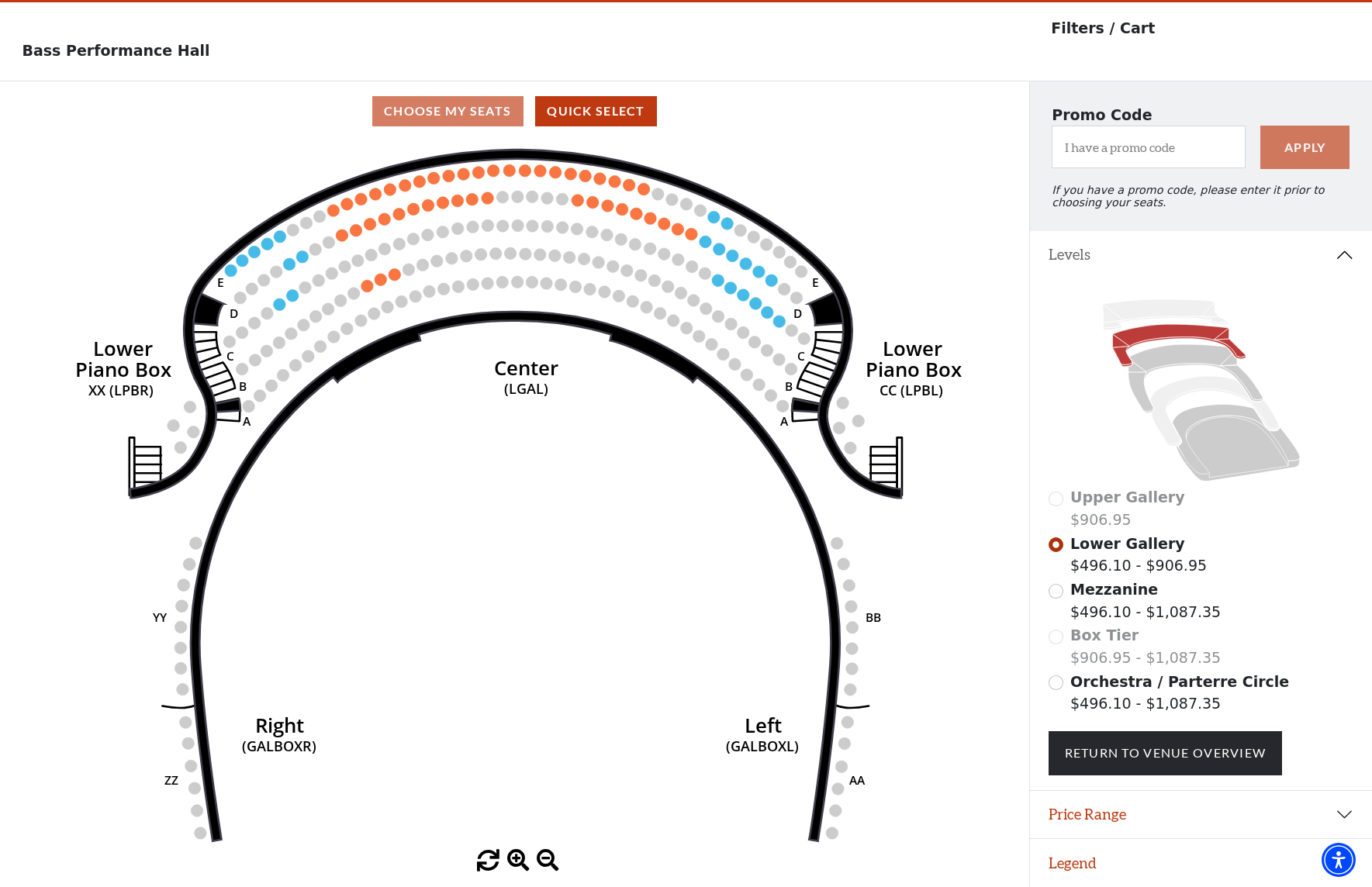
scroll to position [0, 0]
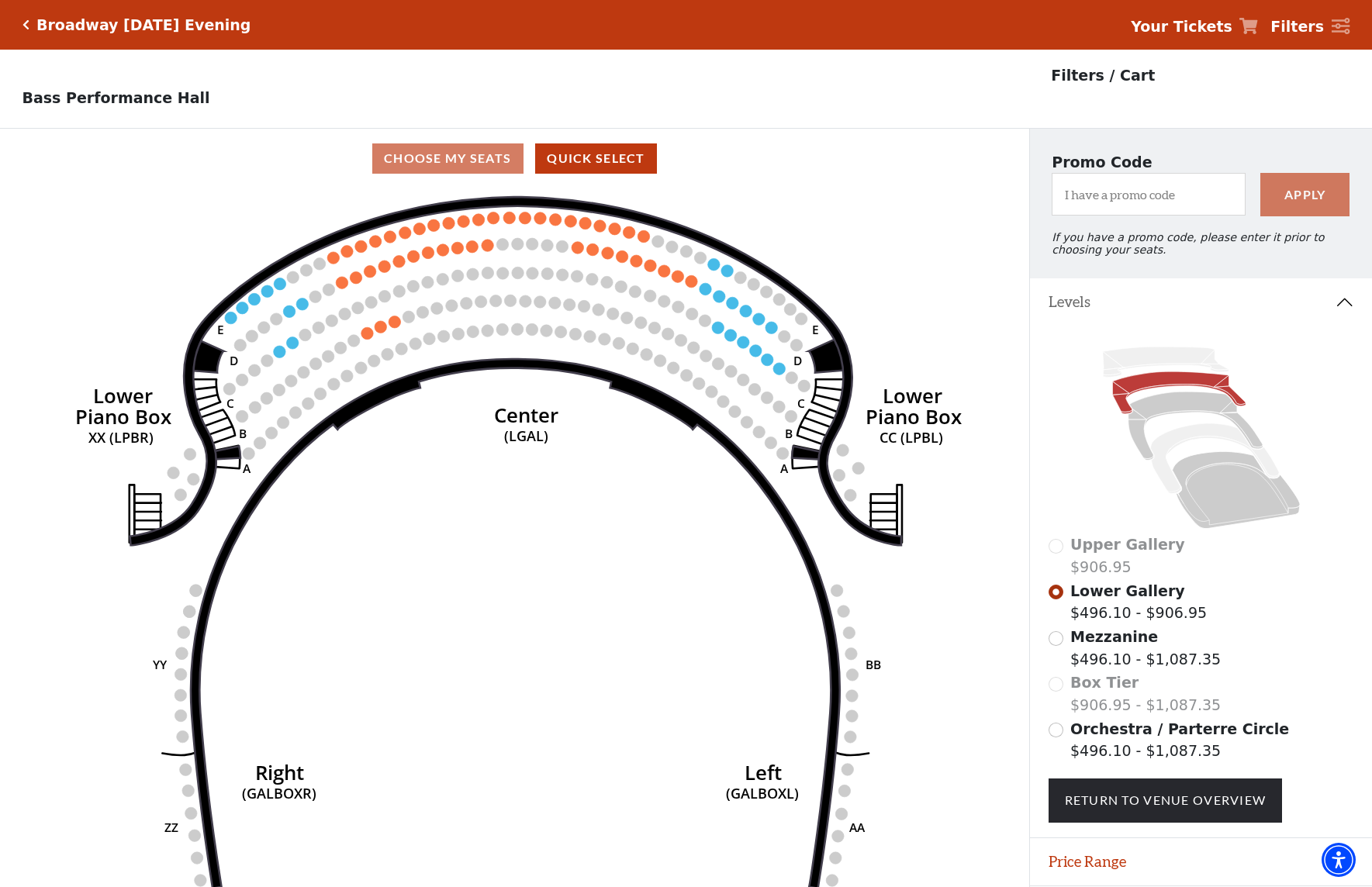
click at [23, 26] on icon "Click here to go back to filters" at bounding box center [26, 25] width 7 height 11
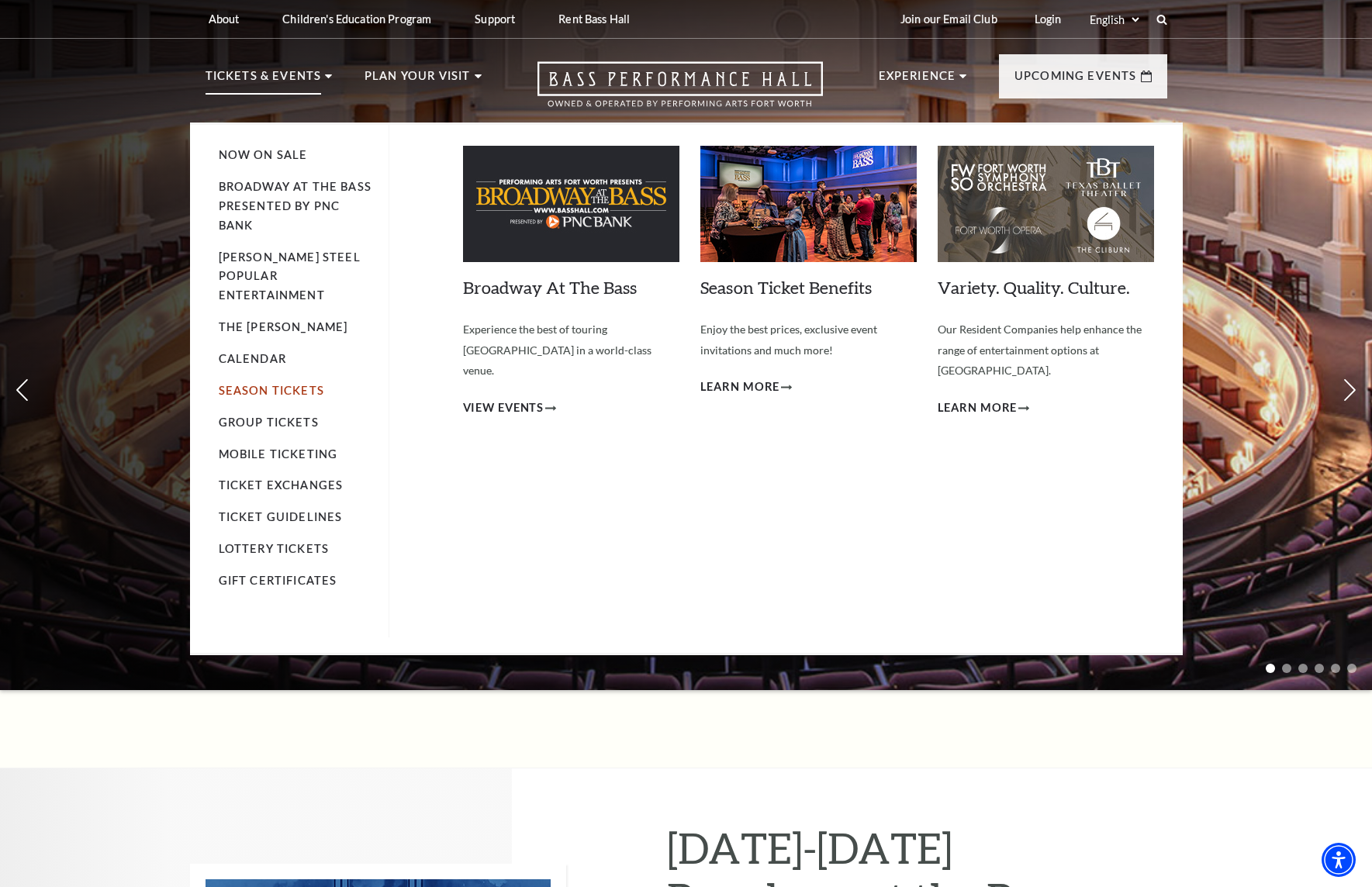
click at [296, 384] on link "Season Tickets" at bounding box center [271, 390] width 105 height 14
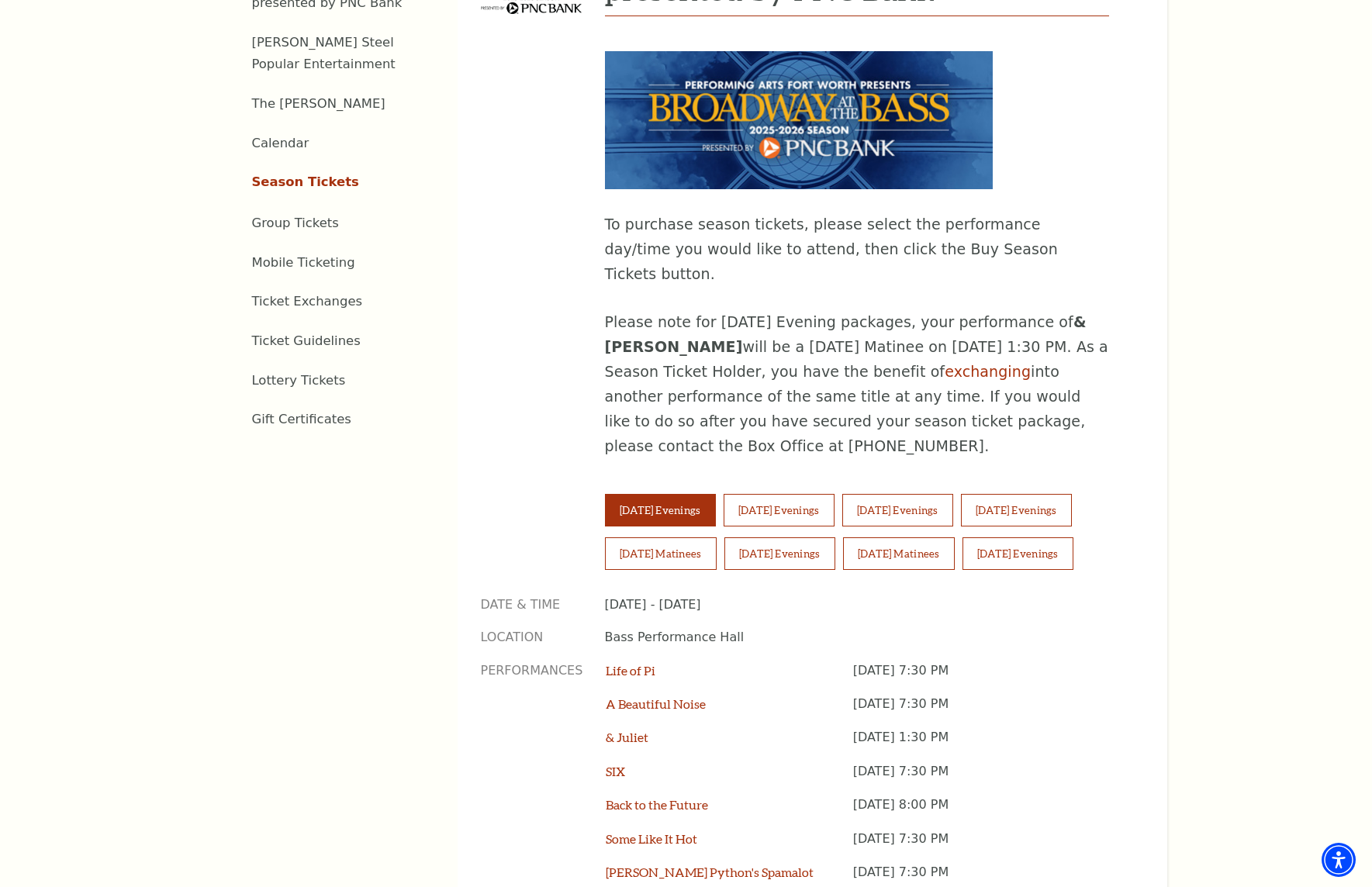
scroll to position [776, 0]
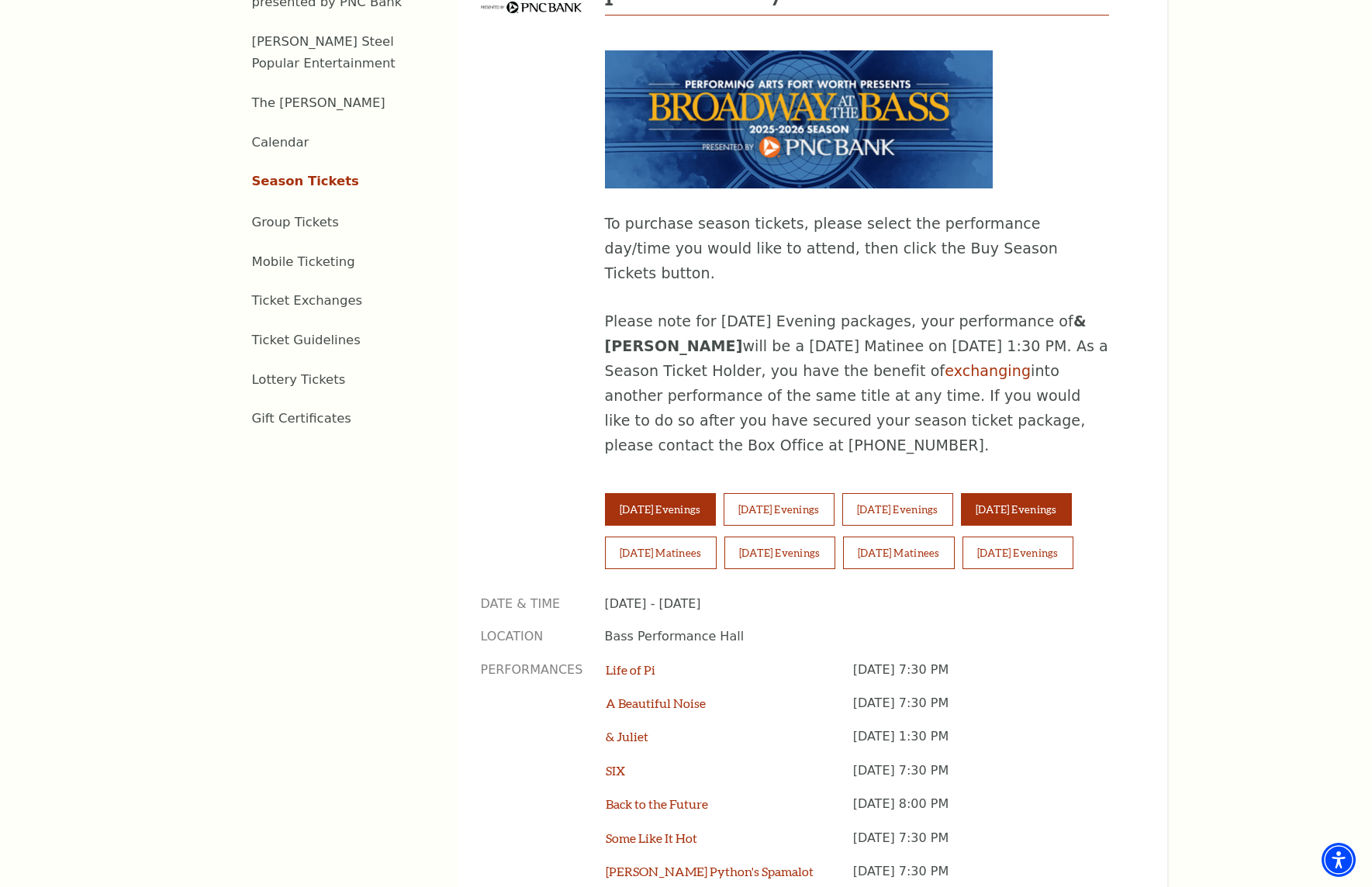
click at [1041, 493] on button "Friday Evenings" at bounding box center [1016, 509] width 111 height 32
click at [817, 537] on button "Saturday Evenings" at bounding box center [780, 553] width 111 height 32
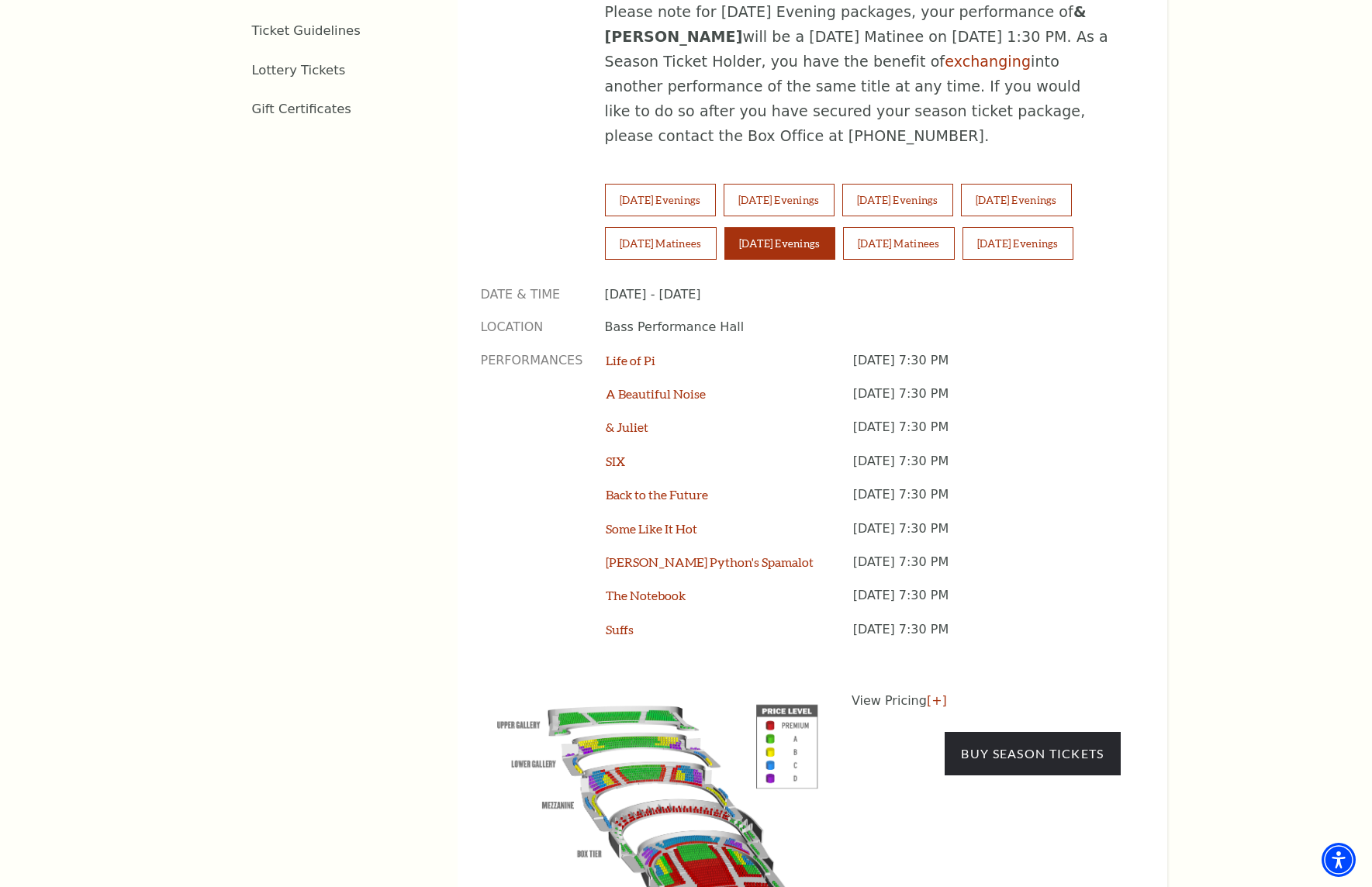
scroll to position [1086, 0]
click at [1046, 731] on link "Buy Season Tickets" at bounding box center [1033, 753] width 175 height 43
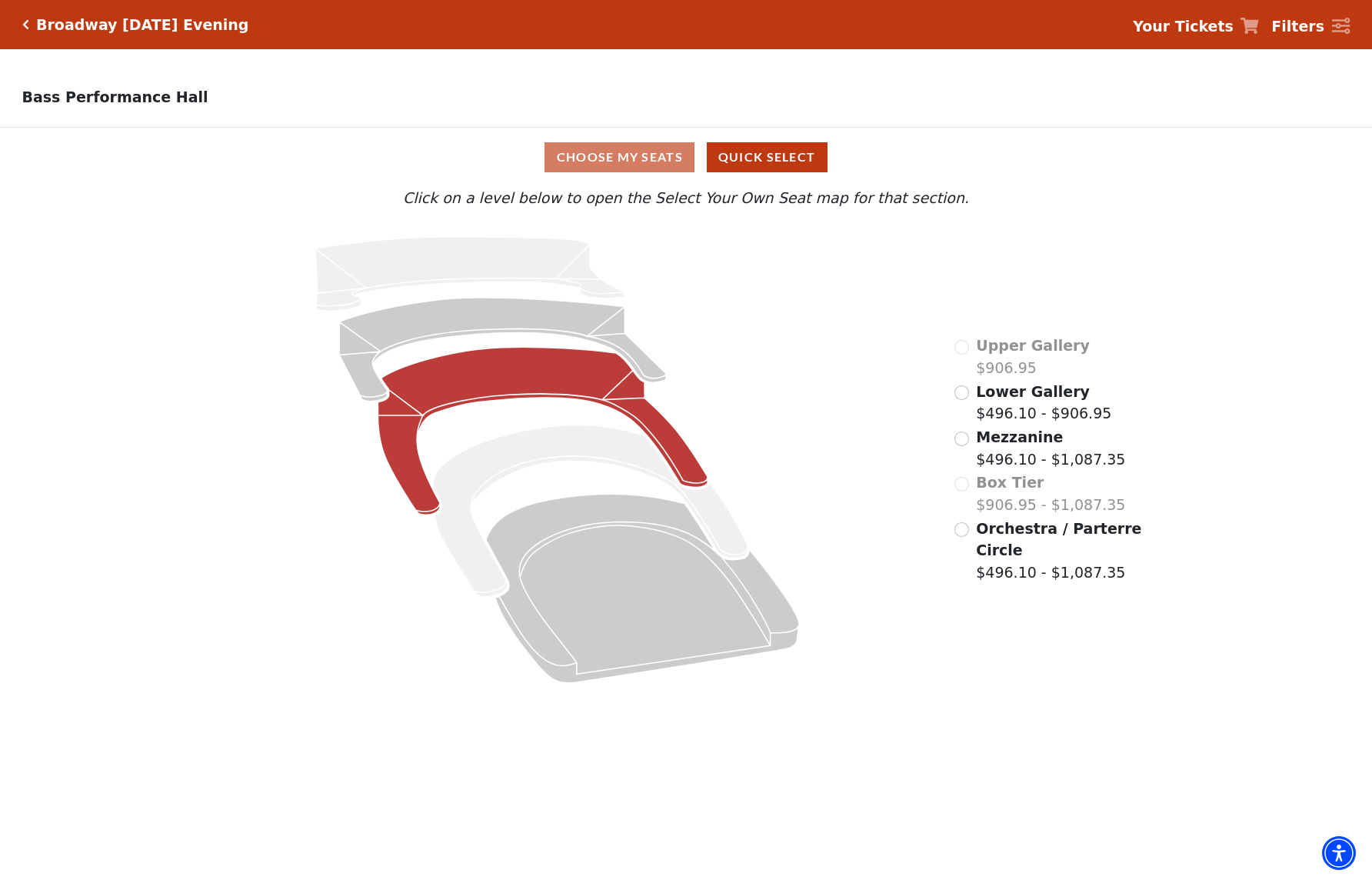
click at [520, 385] on icon at bounding box center [543, 430] width 330 height 168
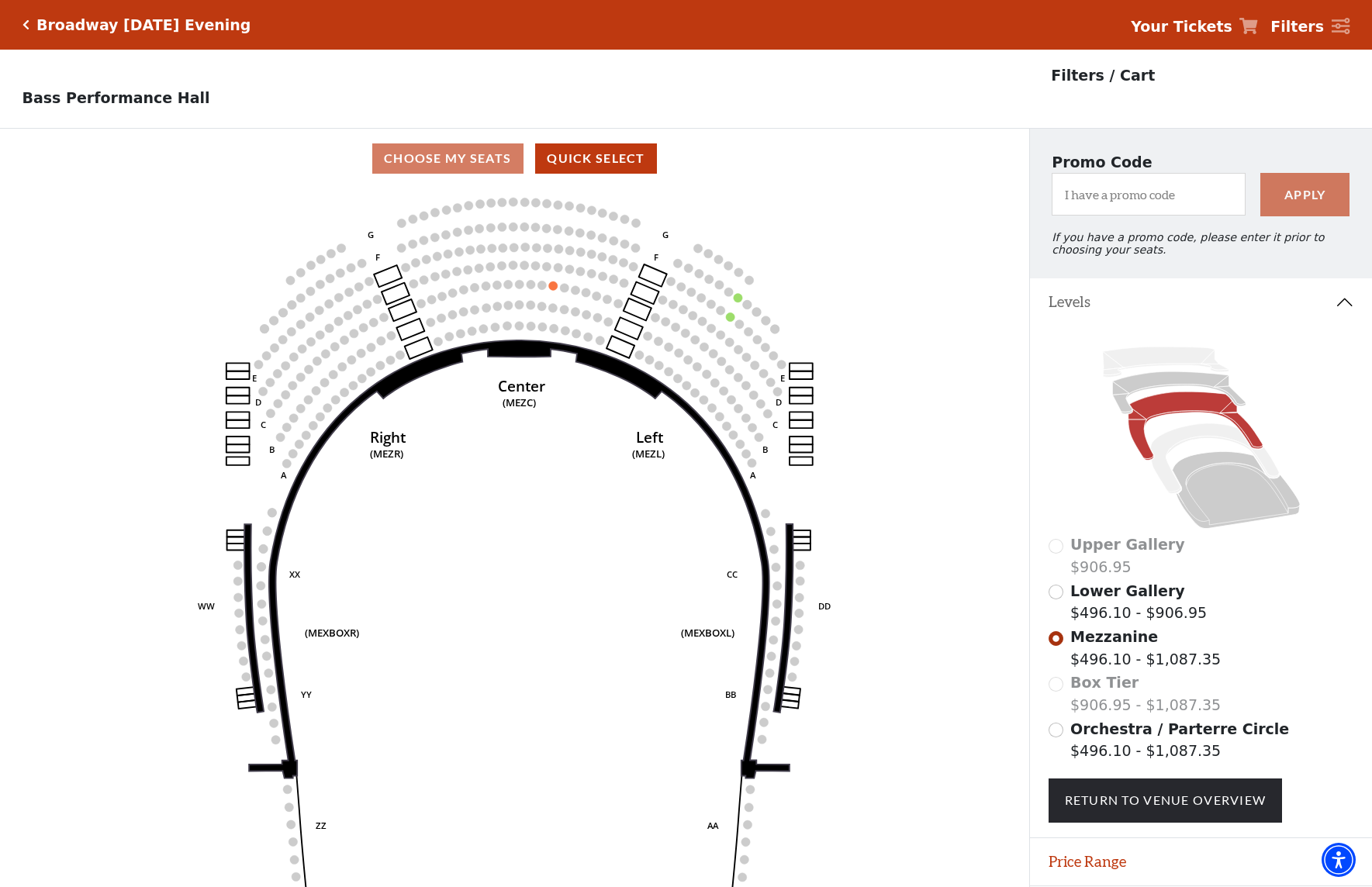
click at [23, 30] on icon "Click here to go back to filters" at bounding box center [26, 25] width 7 height 11
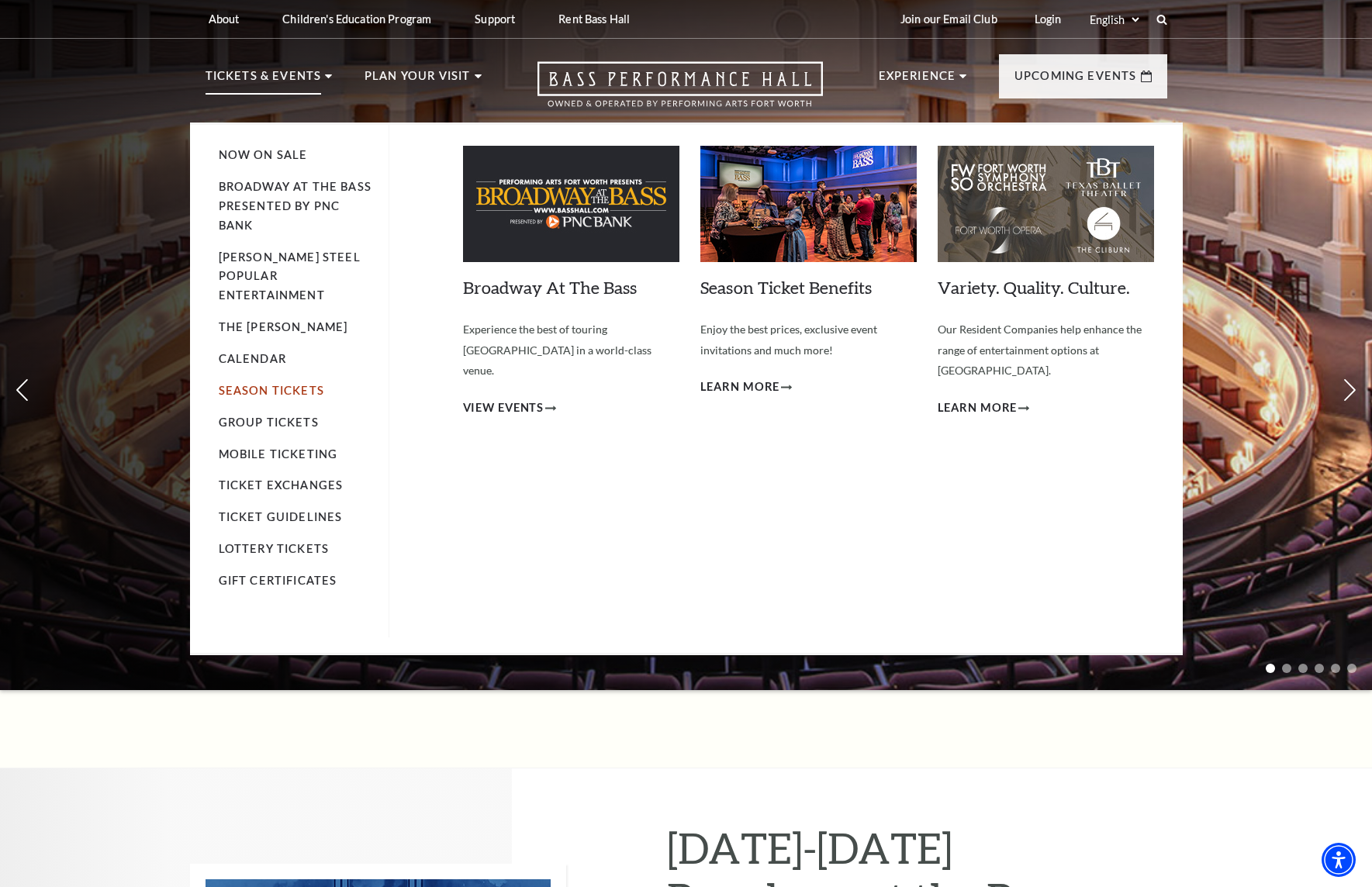
click at [277, 384] on link "Season Tickets" at bounding box center [271, 390] width 105 height 14
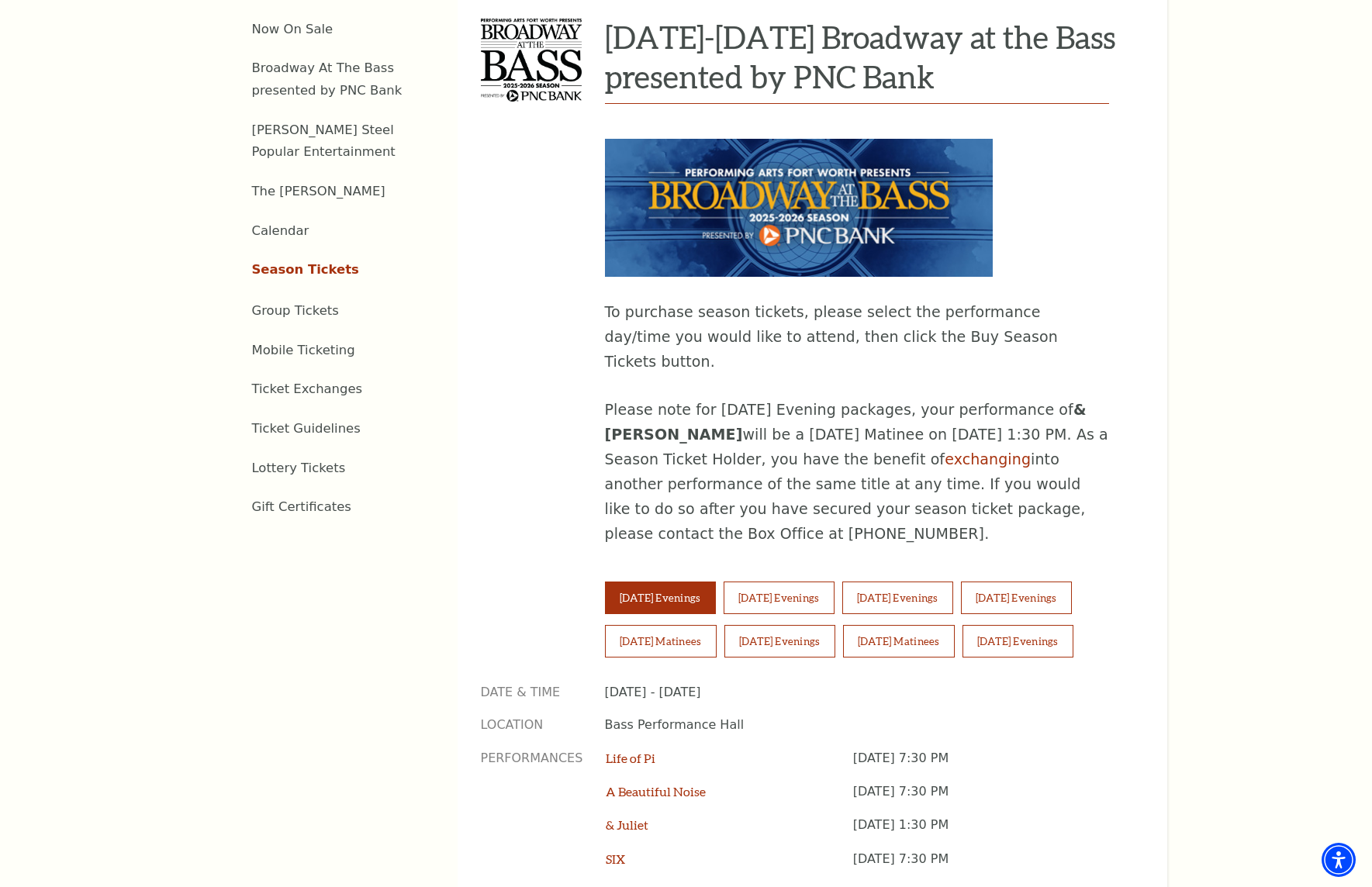
scroll to position [698, 0]
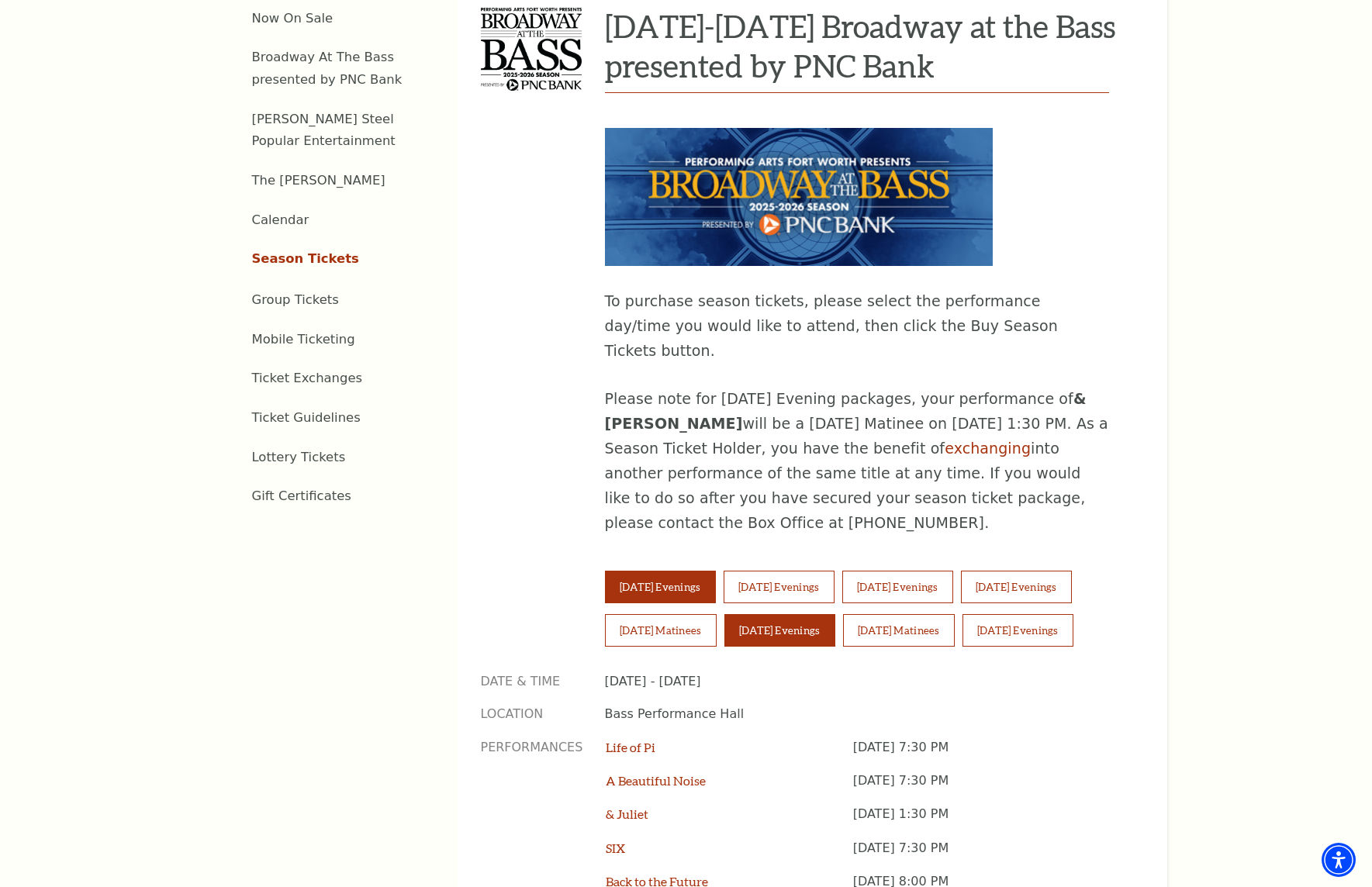
click at [828, 614] on button "[DATE] Evenings" at bounding box center [780, 630] width 111 height 32
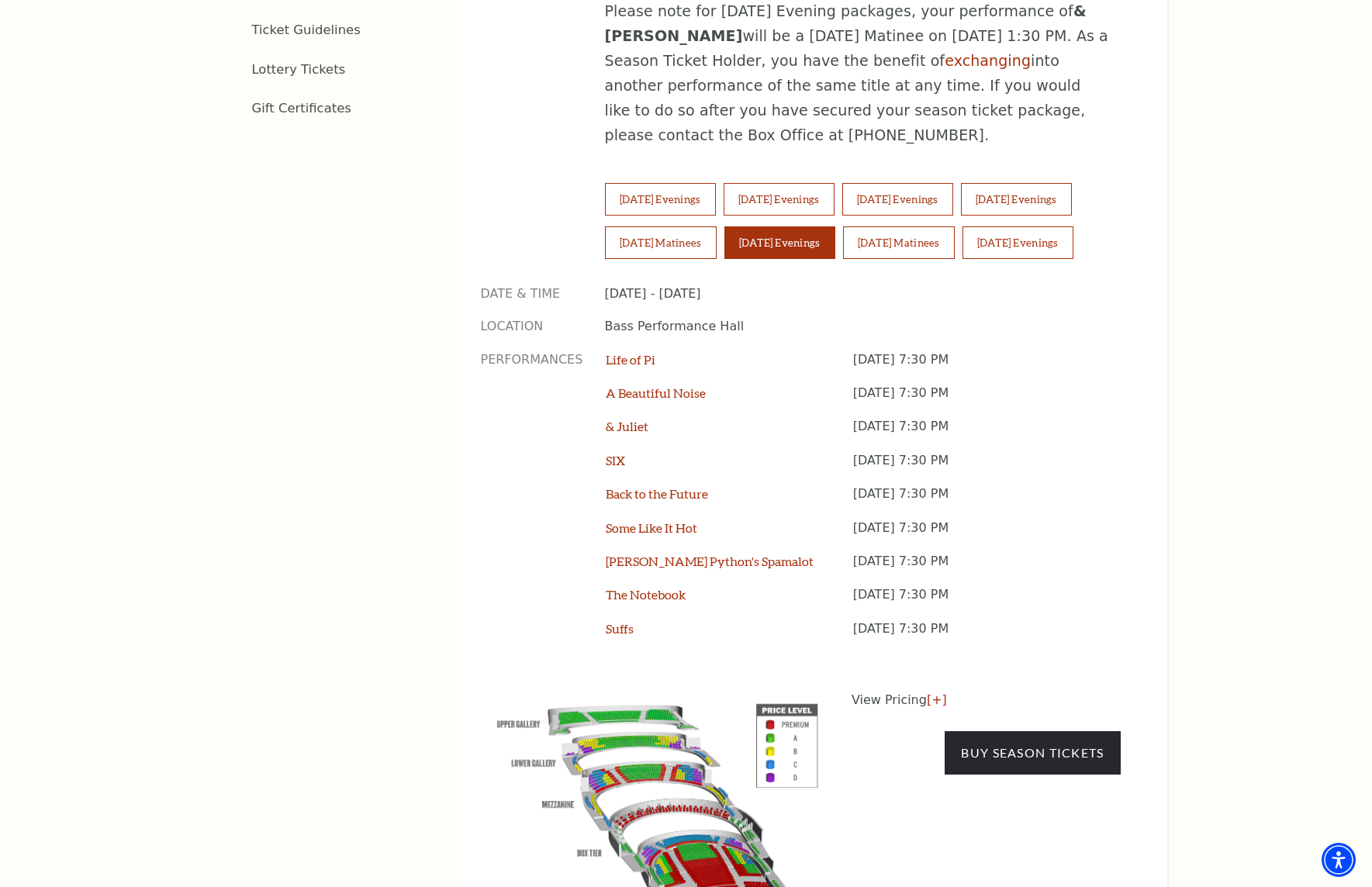
scroll to position [1241, 0]
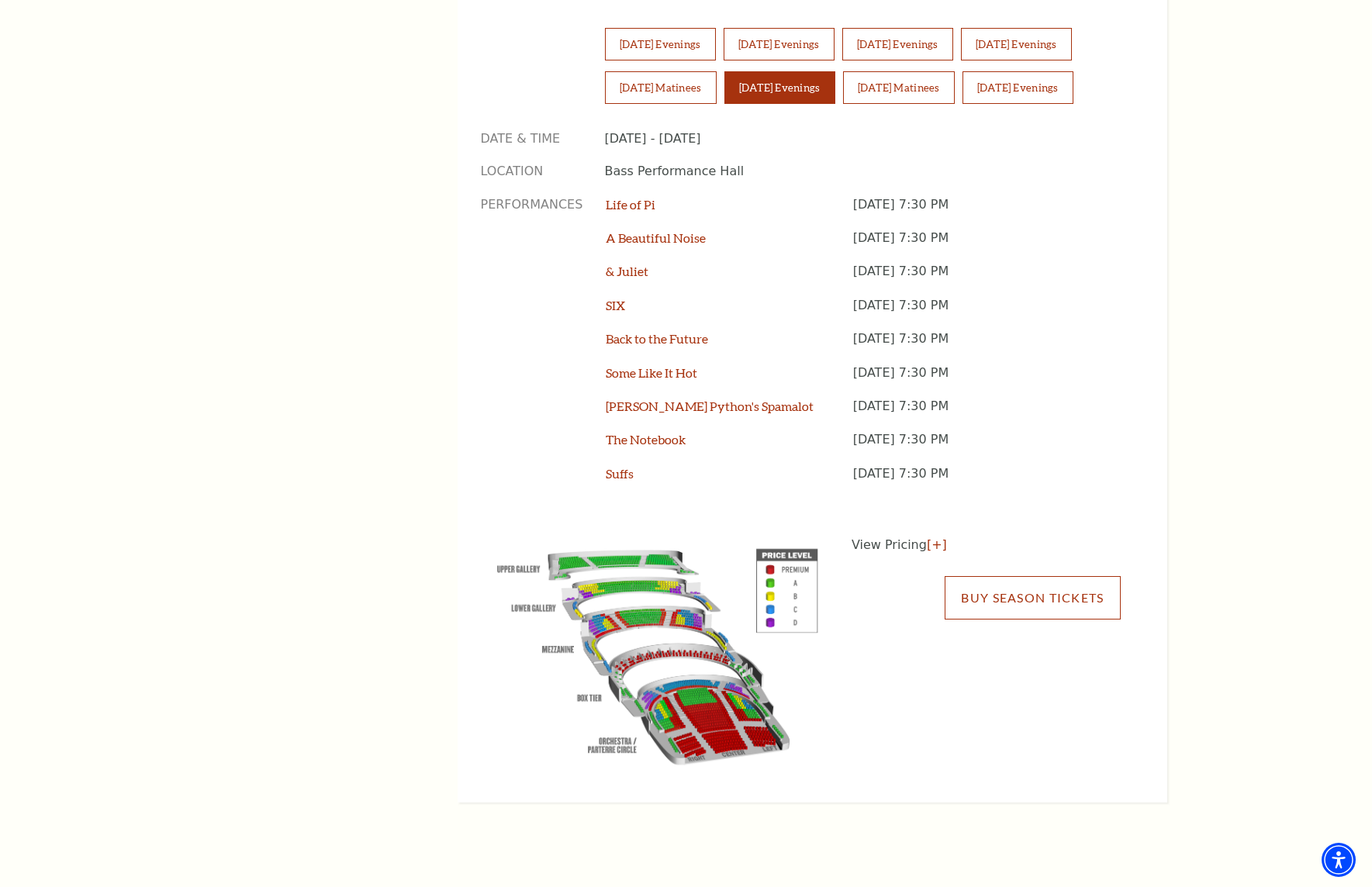
click at [1004, 577] on link "Buy Season Tickets" at bounding box center [1033, 598] width 175 height 43
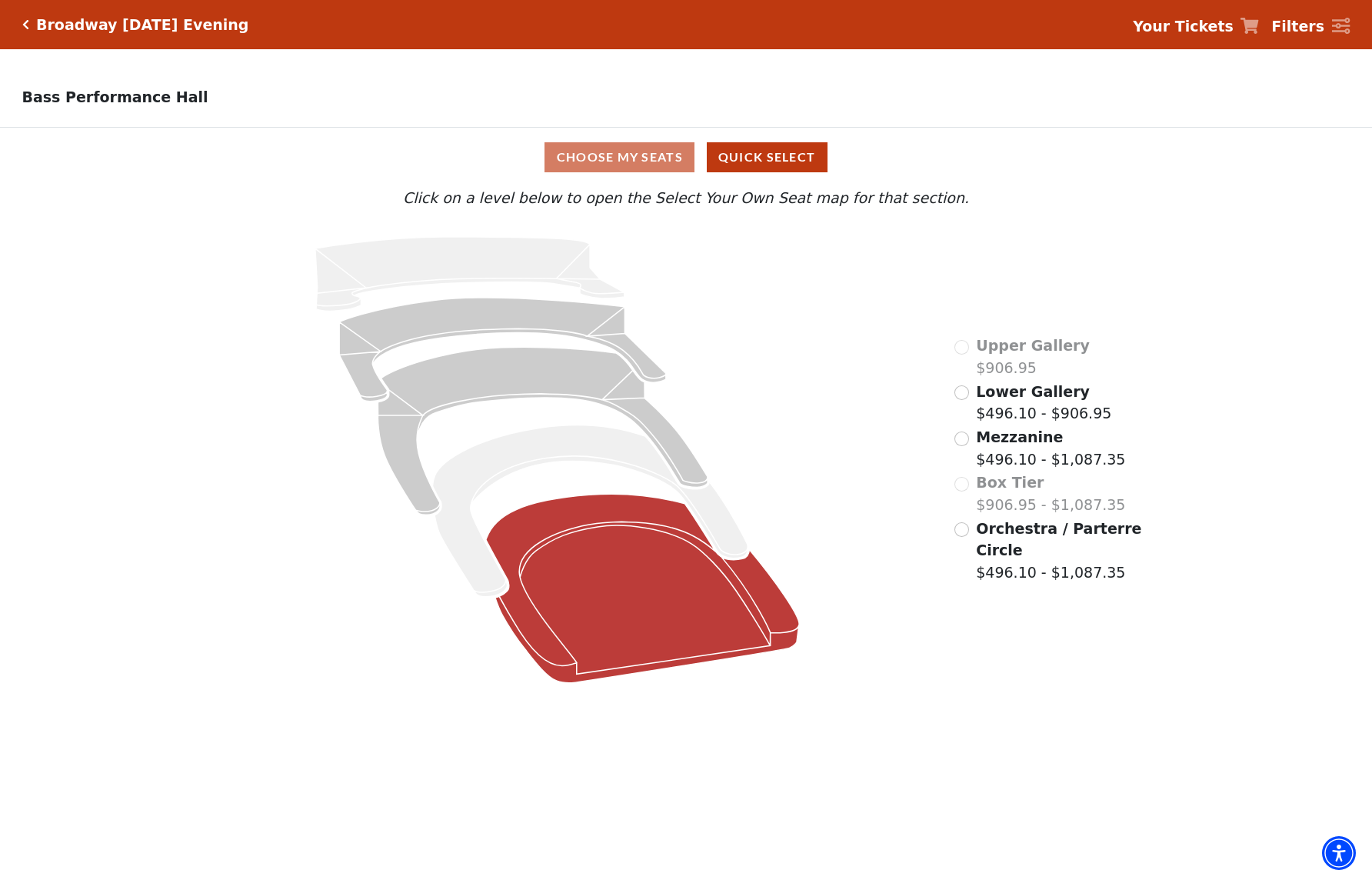
click at [605, 546] on icon at bounding box center [642, 588] width 313 height 189
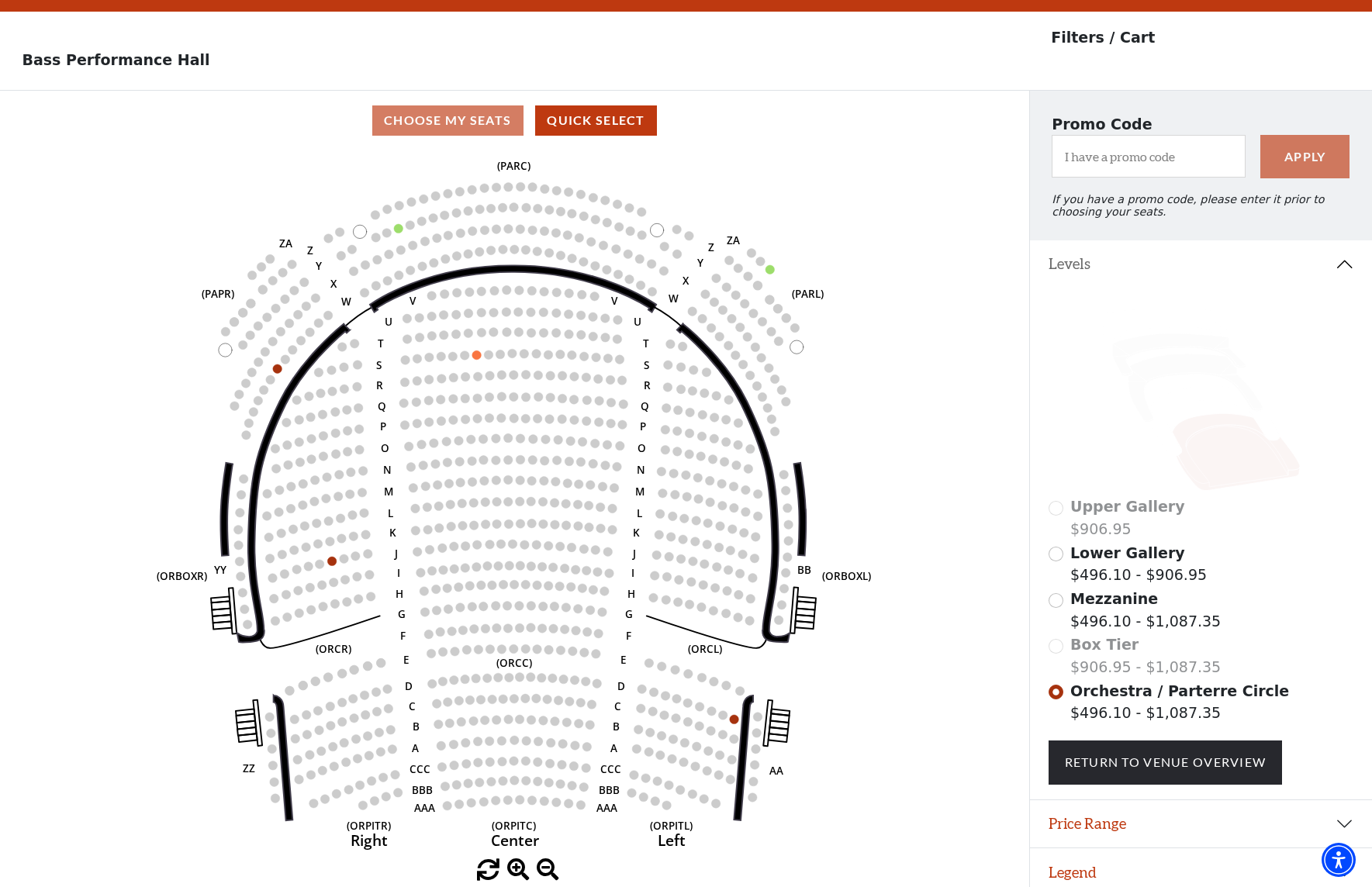
scroll to position [58, 0]
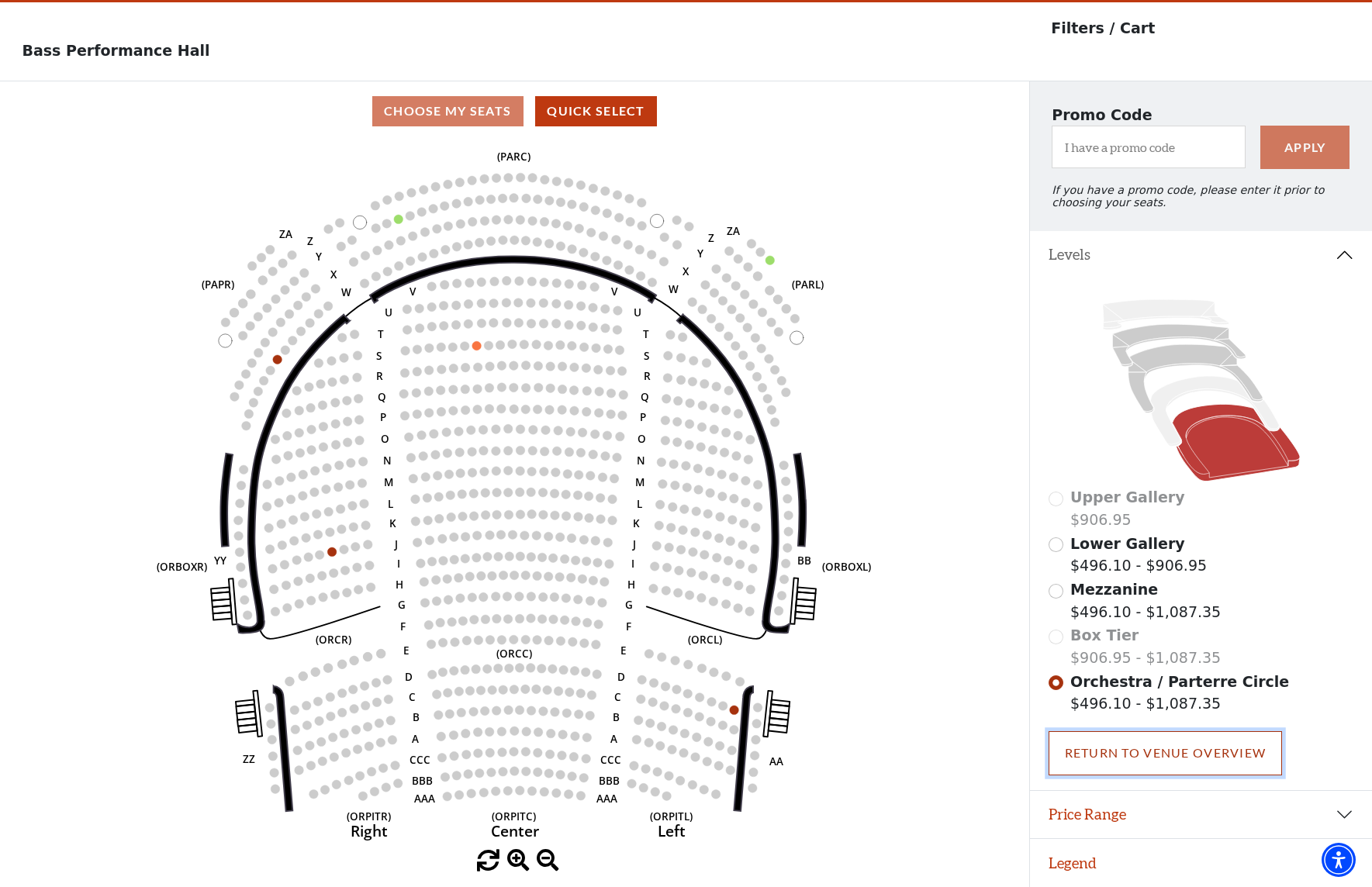
click at [1184, 743] on link "Return To Venue Overview" at bounding box center [1165, 753] width 234 height 43
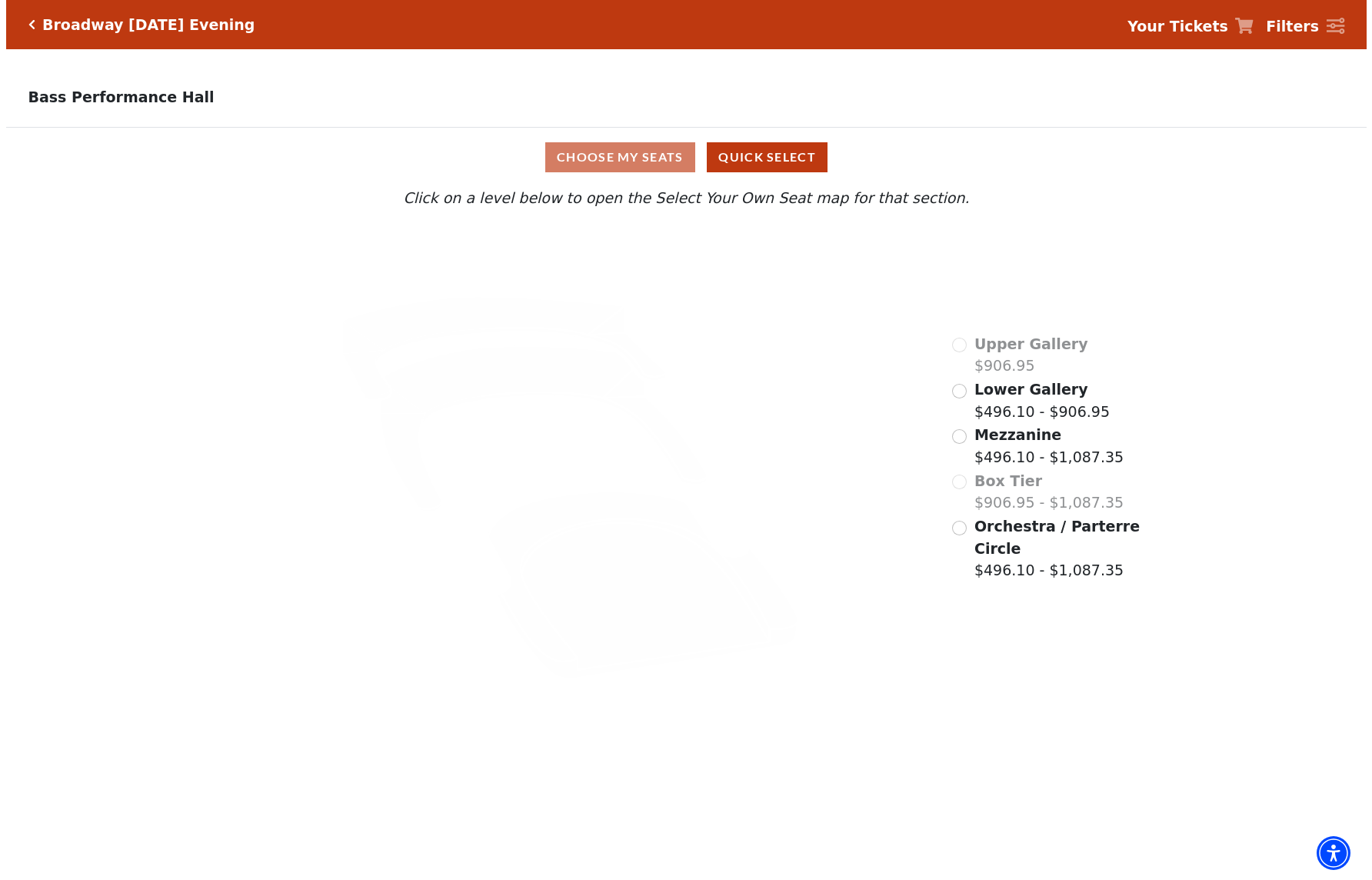
scroll to position [0, 0]
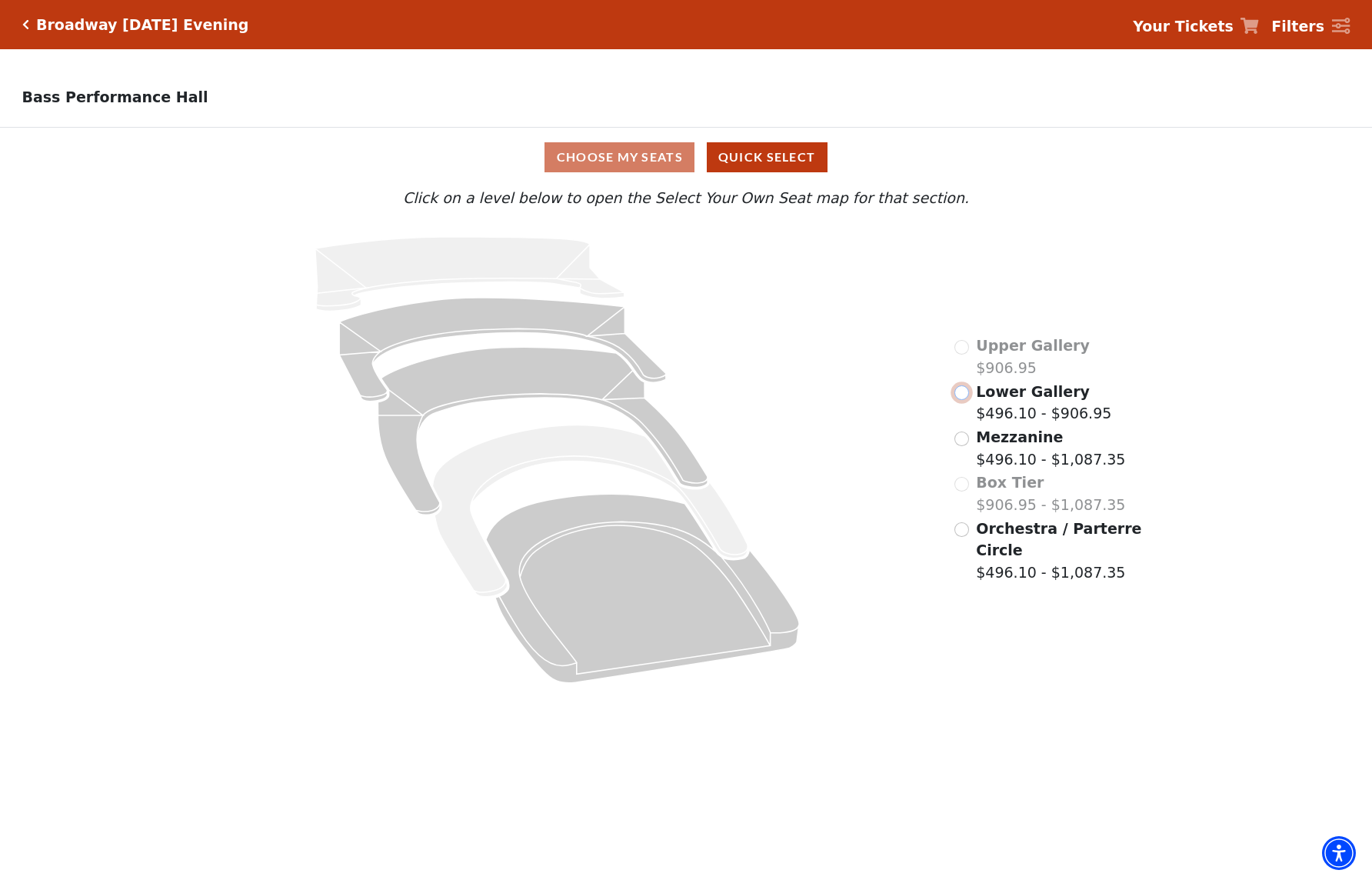
click at [966, 397] on input "Lower Gallery$496.10 - $906.95\a" at bounding box center [961, 392] width 14 height 14
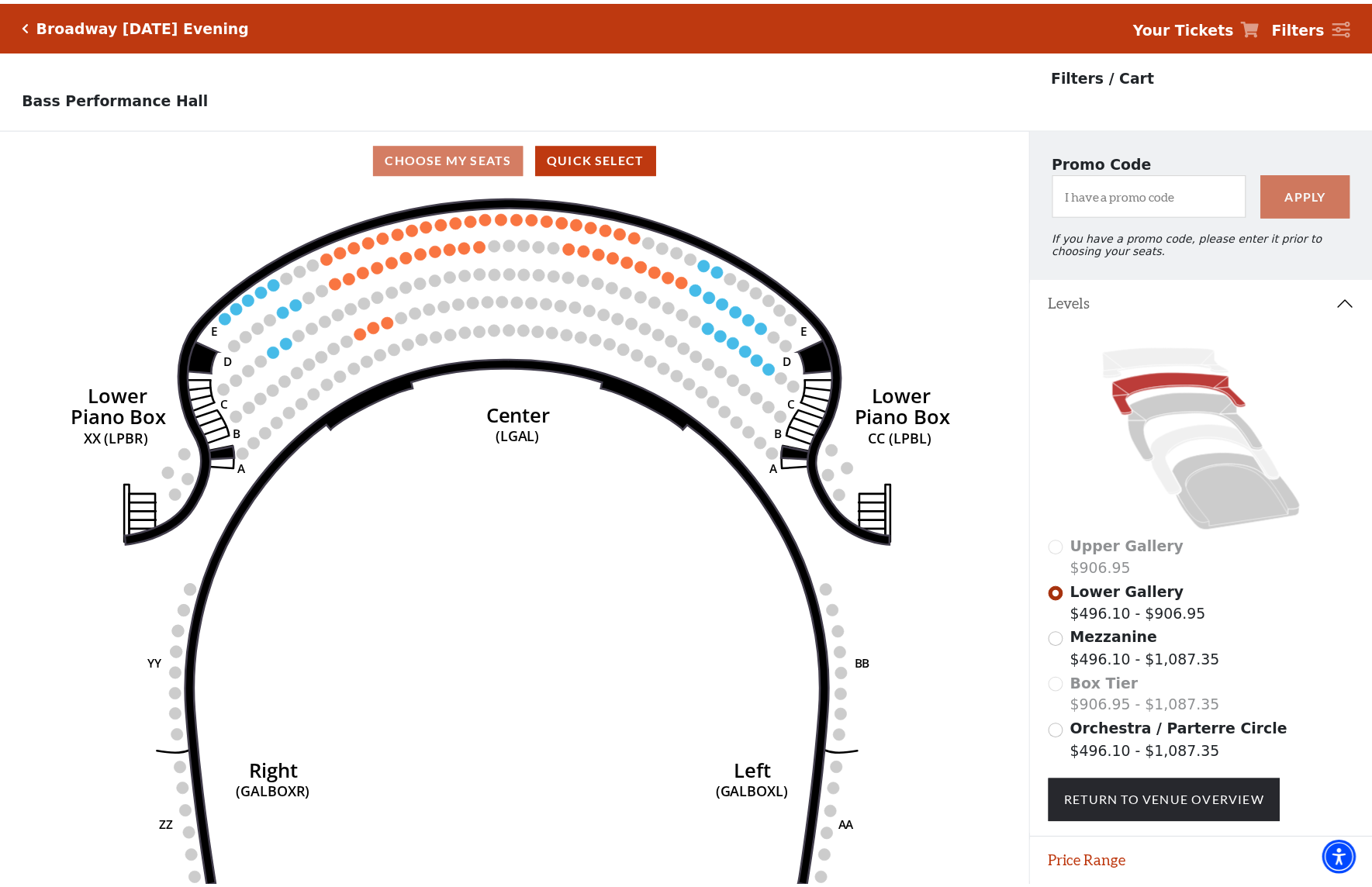
scroll to position [58, 0]
